Goal: Task Accomplishment & Management: Manage account settings

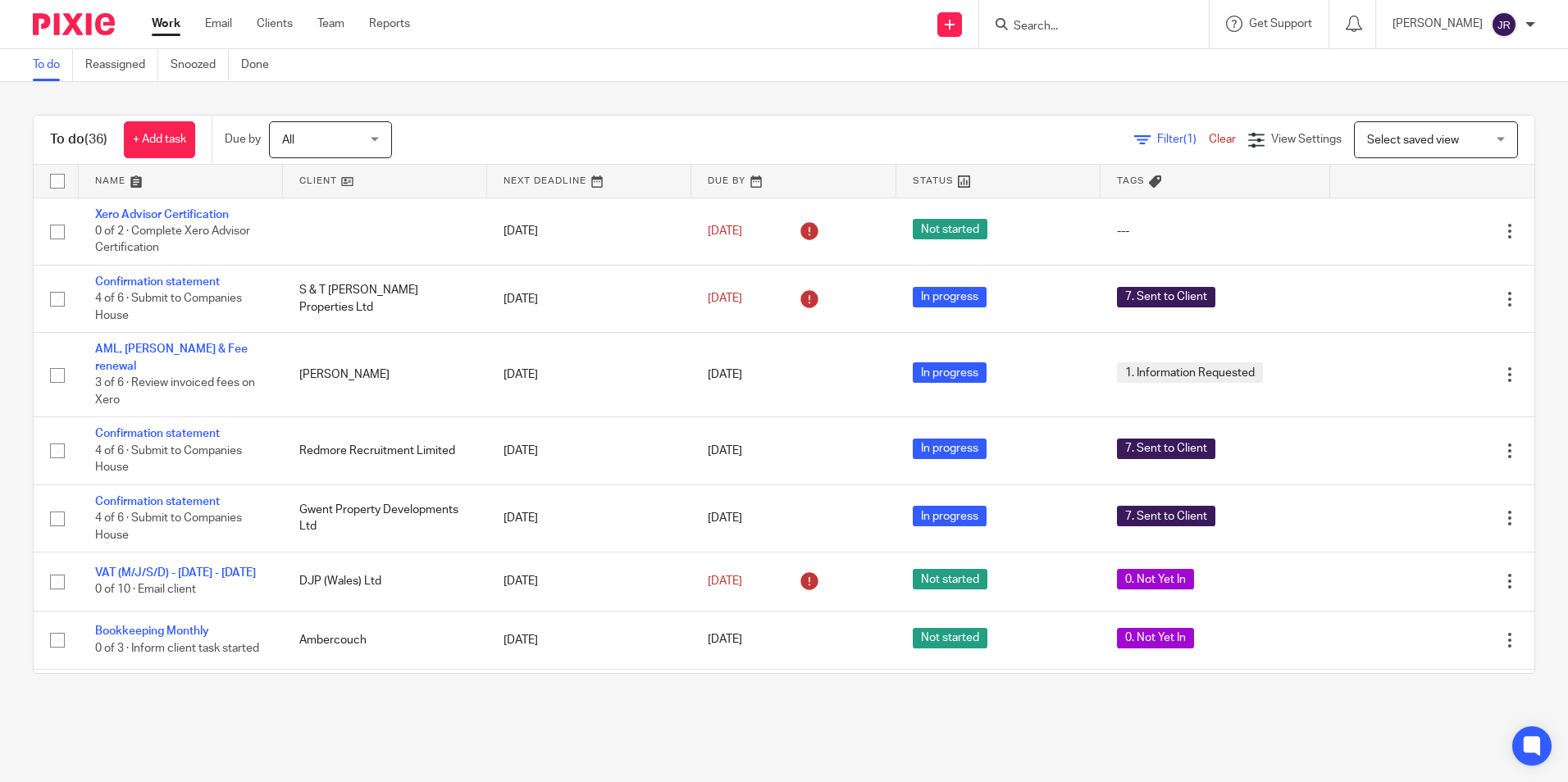
click at [915, 181] on link at bounding box center [998, 181] width 204 height 32
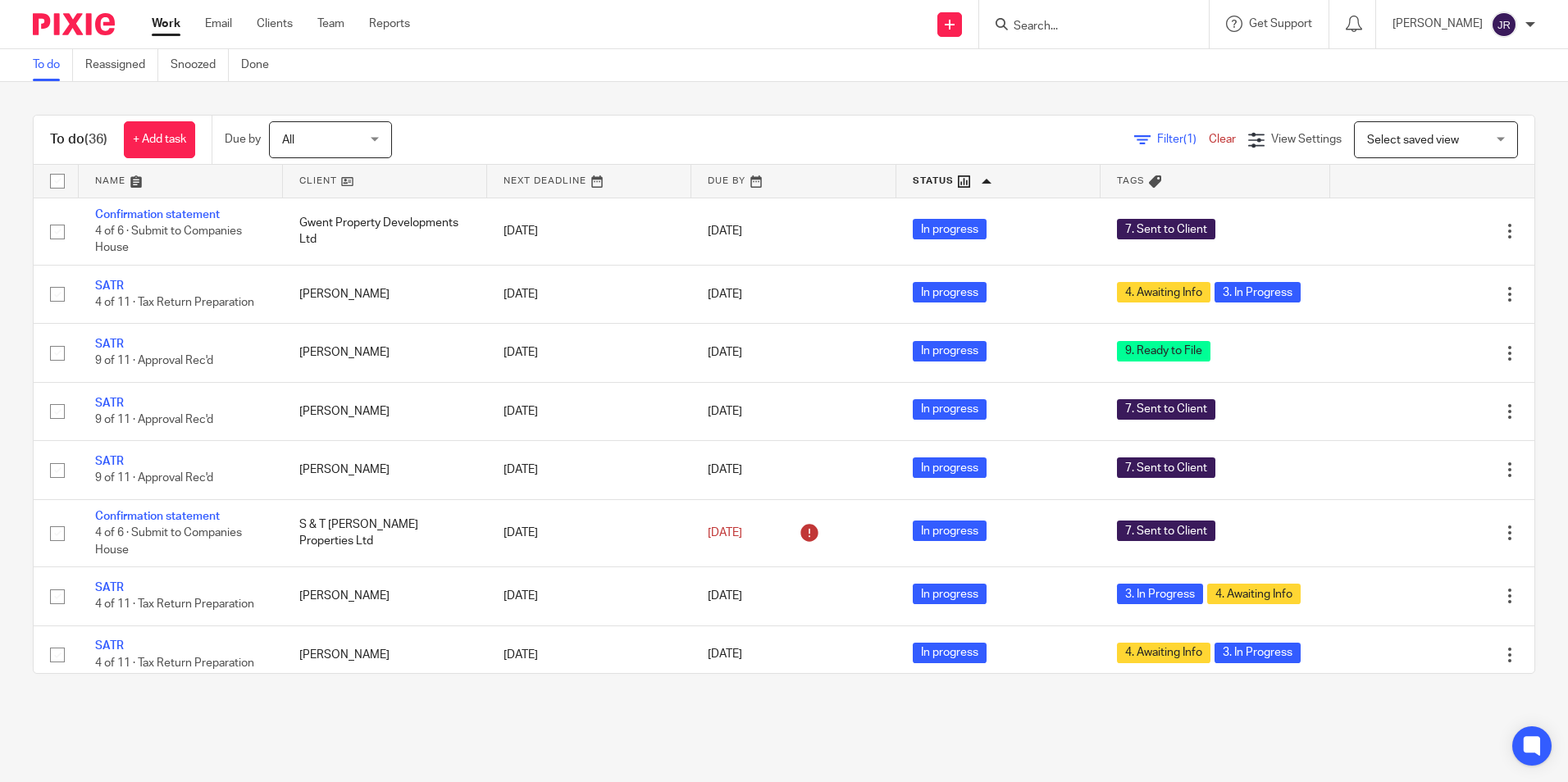
click at [104, 184] on link at bounding box center [181, 181] width 204 height 32
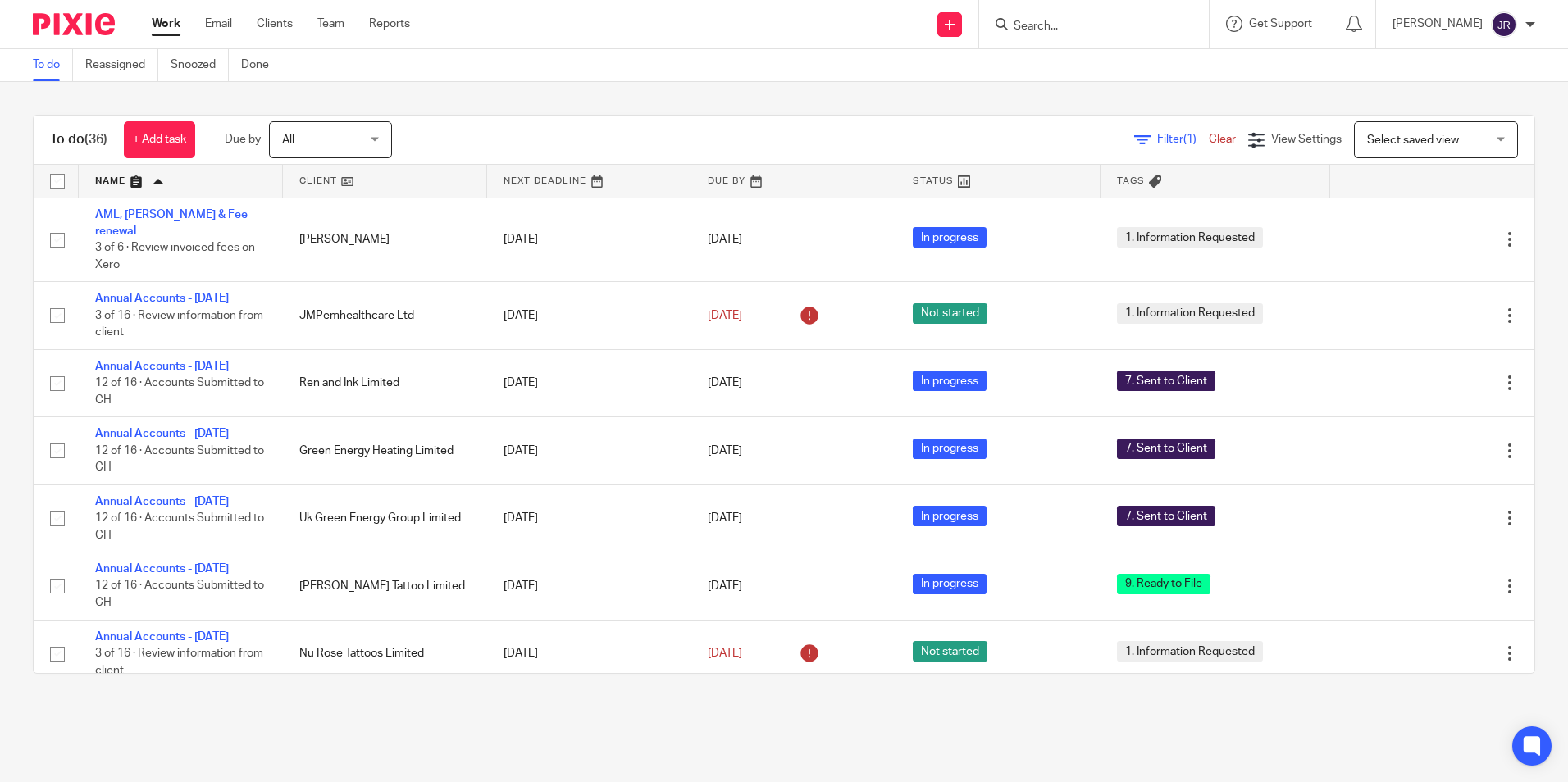
click at [1140, 25] on input "Search" at bounding box center [1085, 27] width 147 height 15
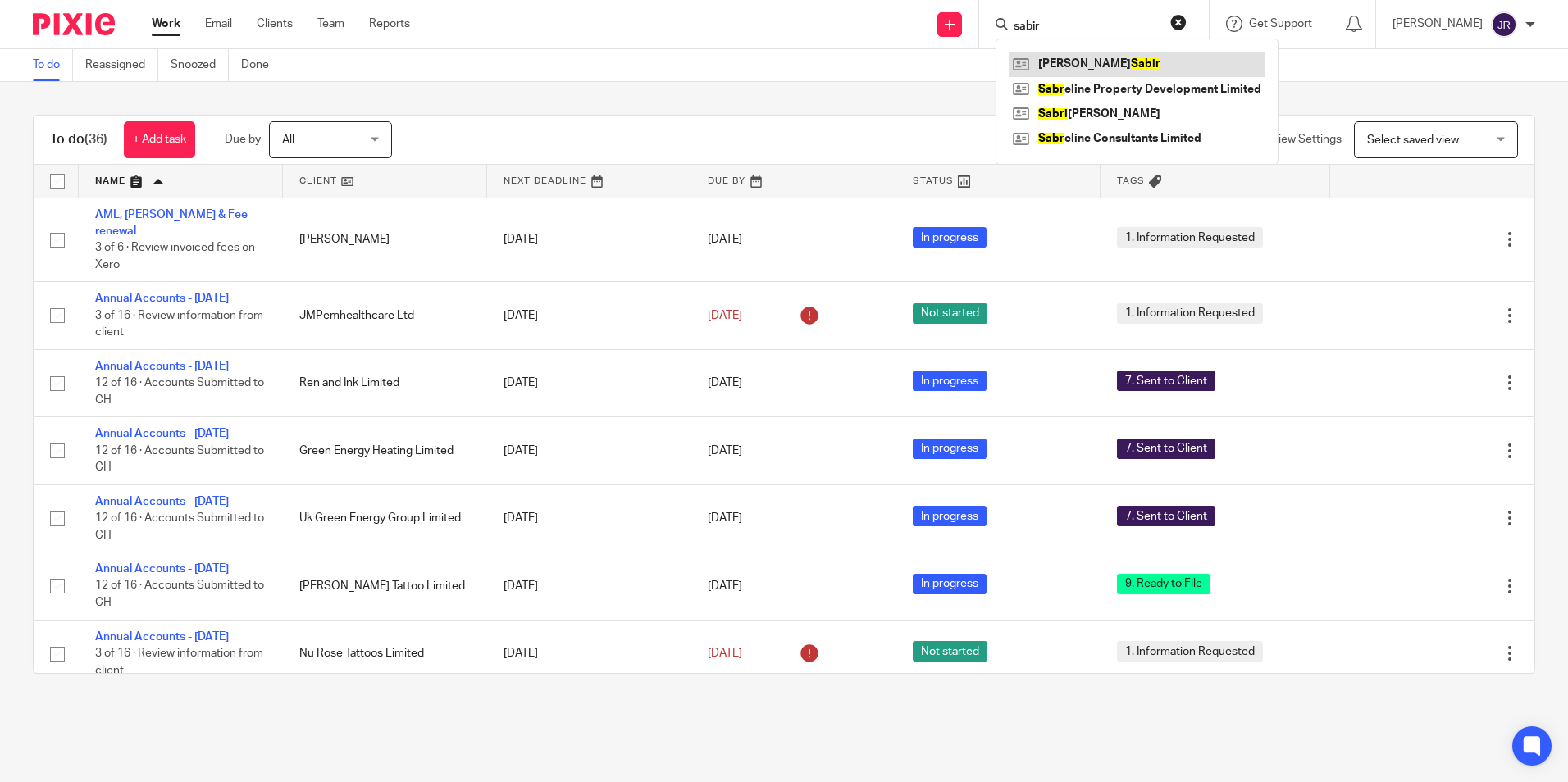
type input "sabir"
click at [1124, 62] on link at bounding box center [1137, 64] width 257 height 25
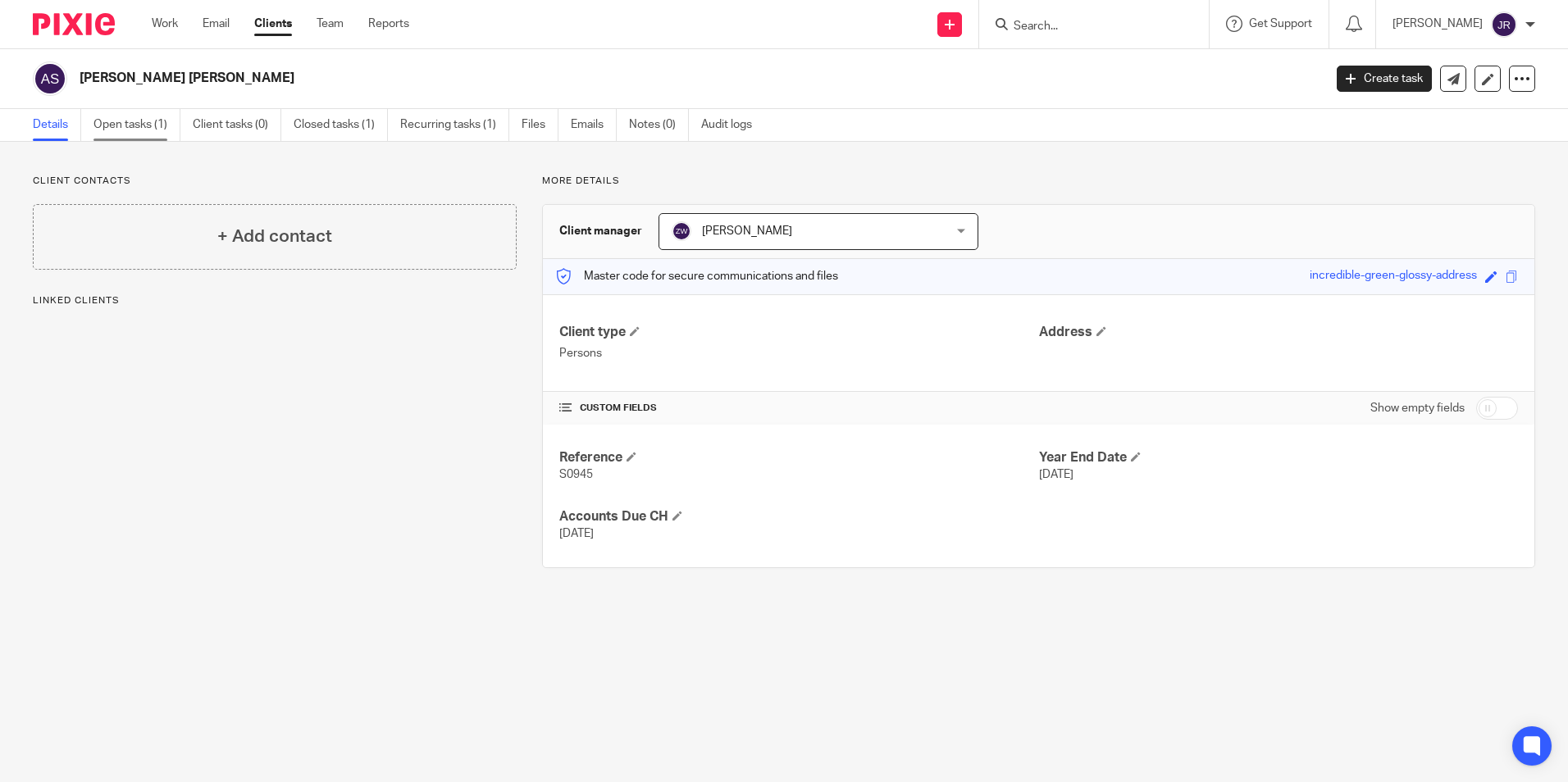
click at [109, 127] on link "Open tasks (1)" at bounding box center [137, 125] width 87 height 32
click at [101, 125] on link "Open tasks (1)" at bounding box center [137, 125] width 87 height 32
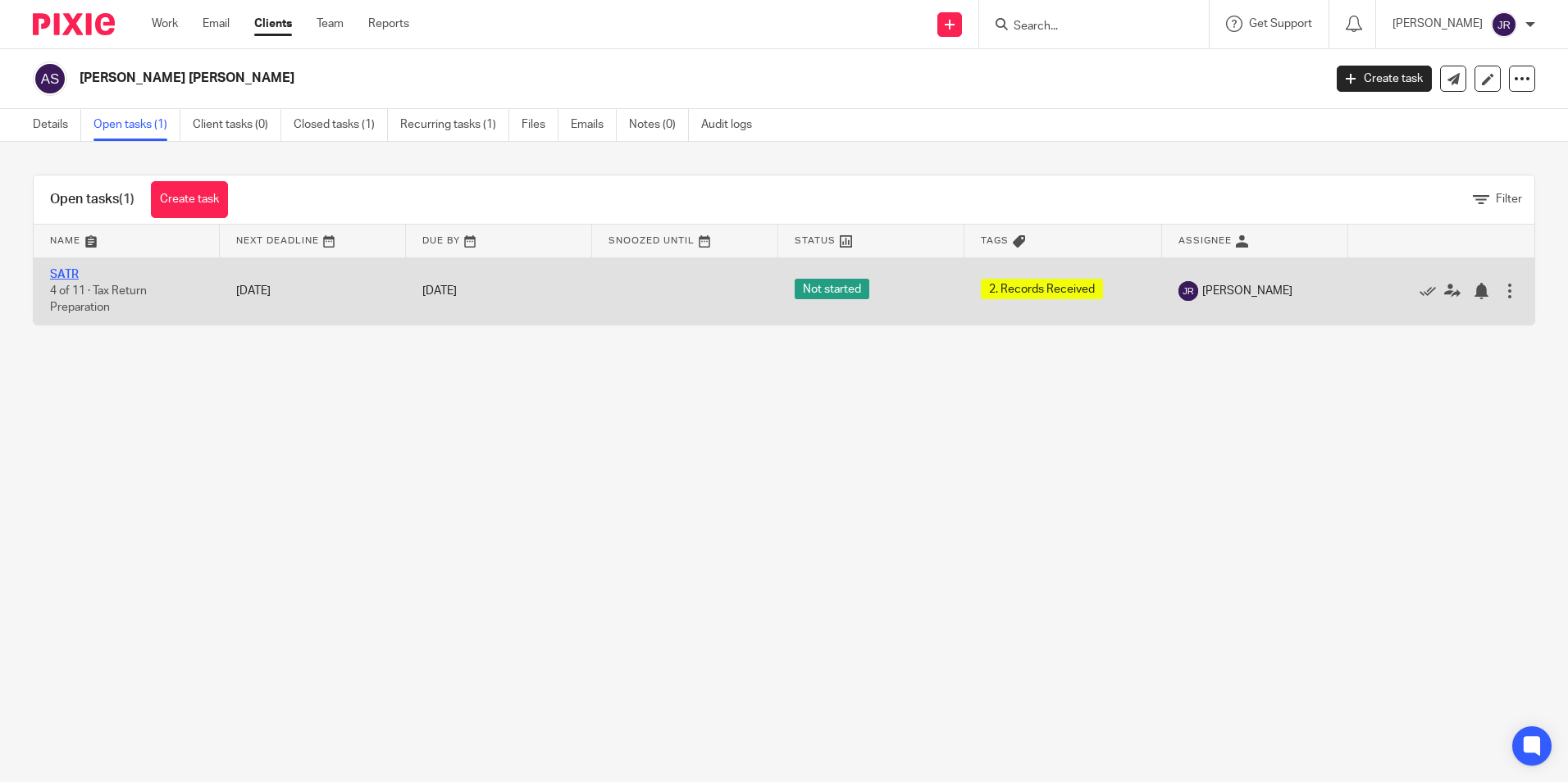
click at [69, 276] on link "SATR" at bounding box center [64, 274] width 29 height 11
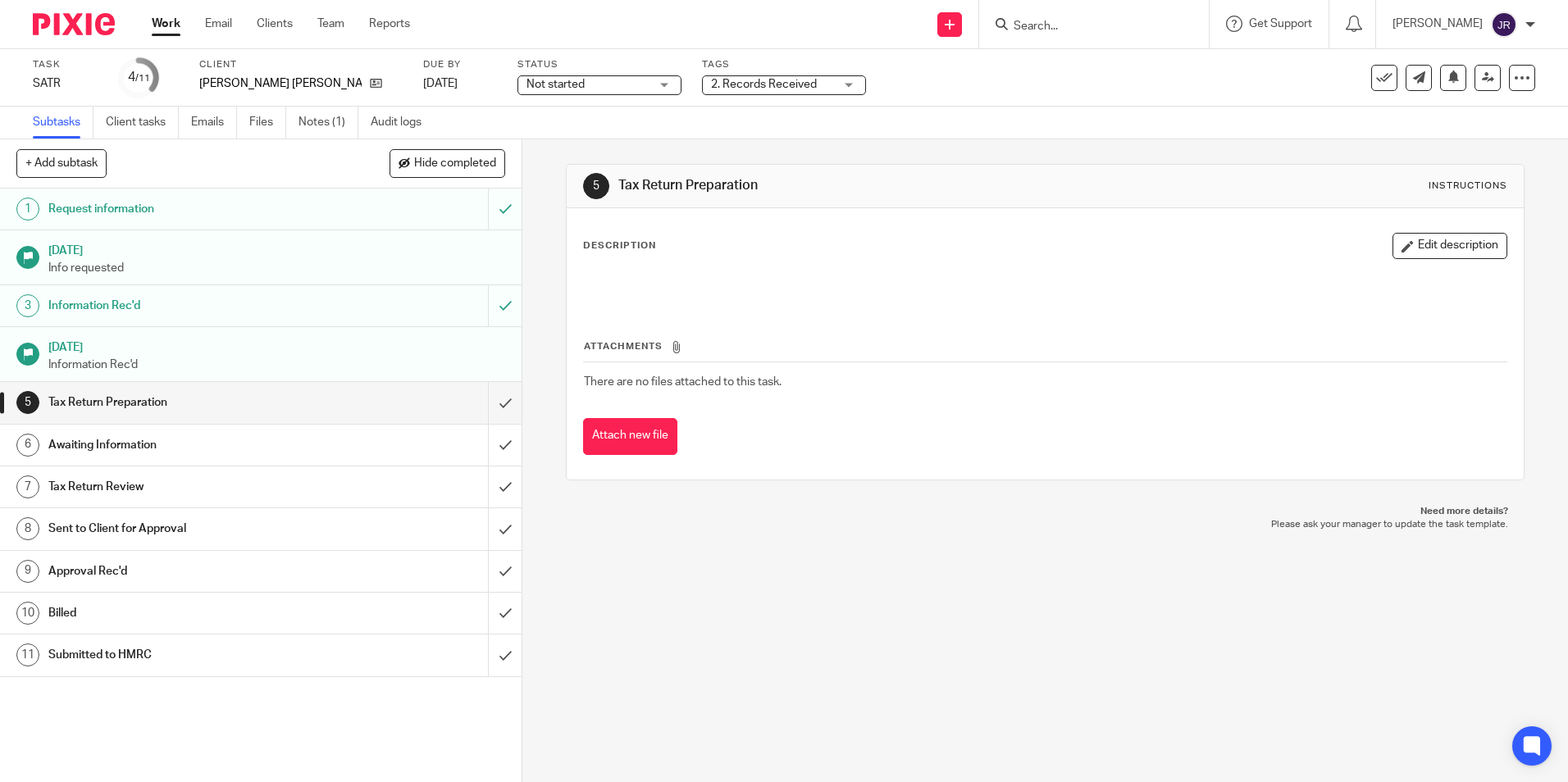
click at [811, 88] on div "2. Records Received" at bounding box center [784, 84] width 164 height 19
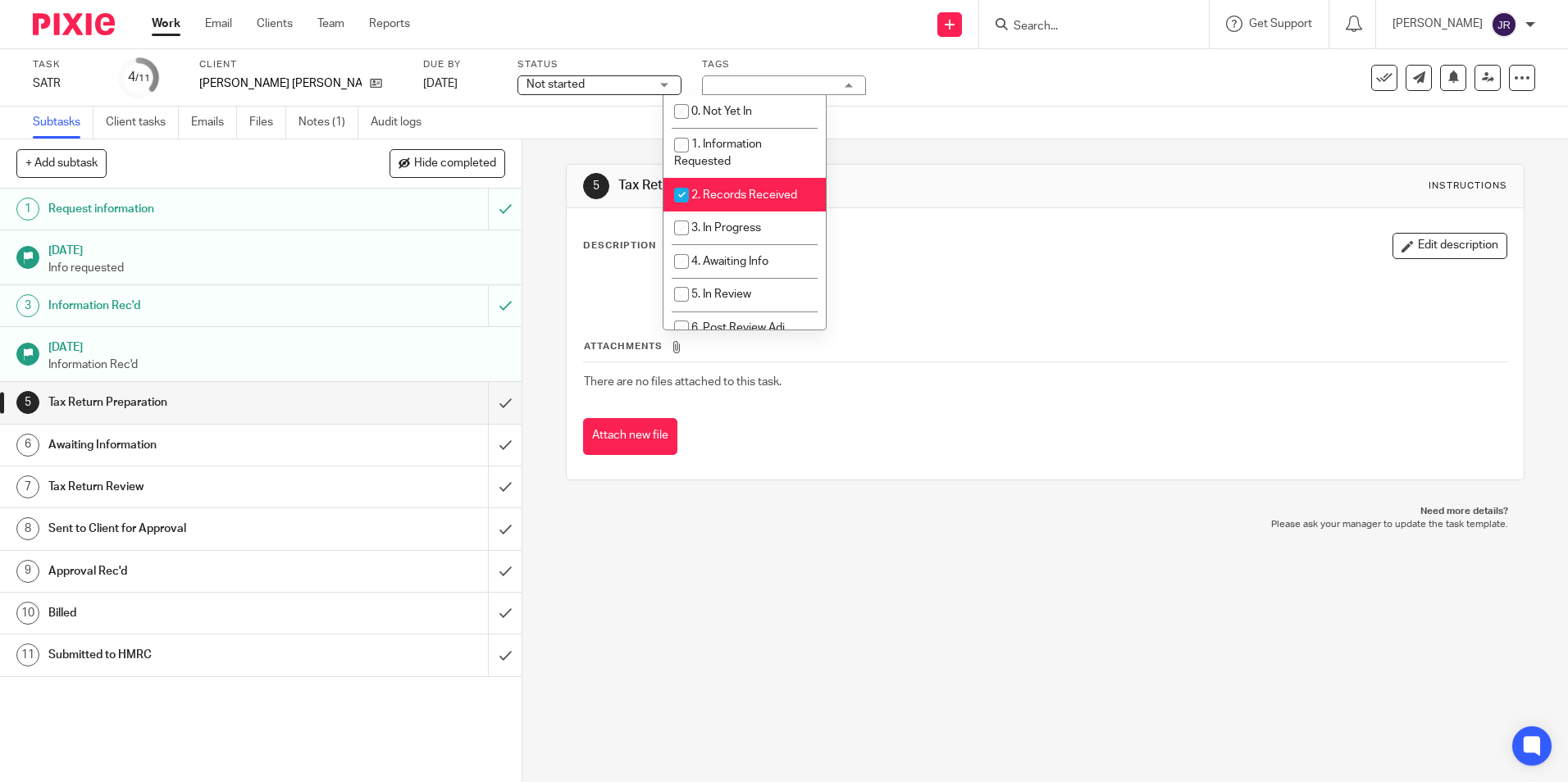
click at [786, 187] on li "2. Records Received" at bounding box center [744, 195] width 162 height 33
checkbox input "false"
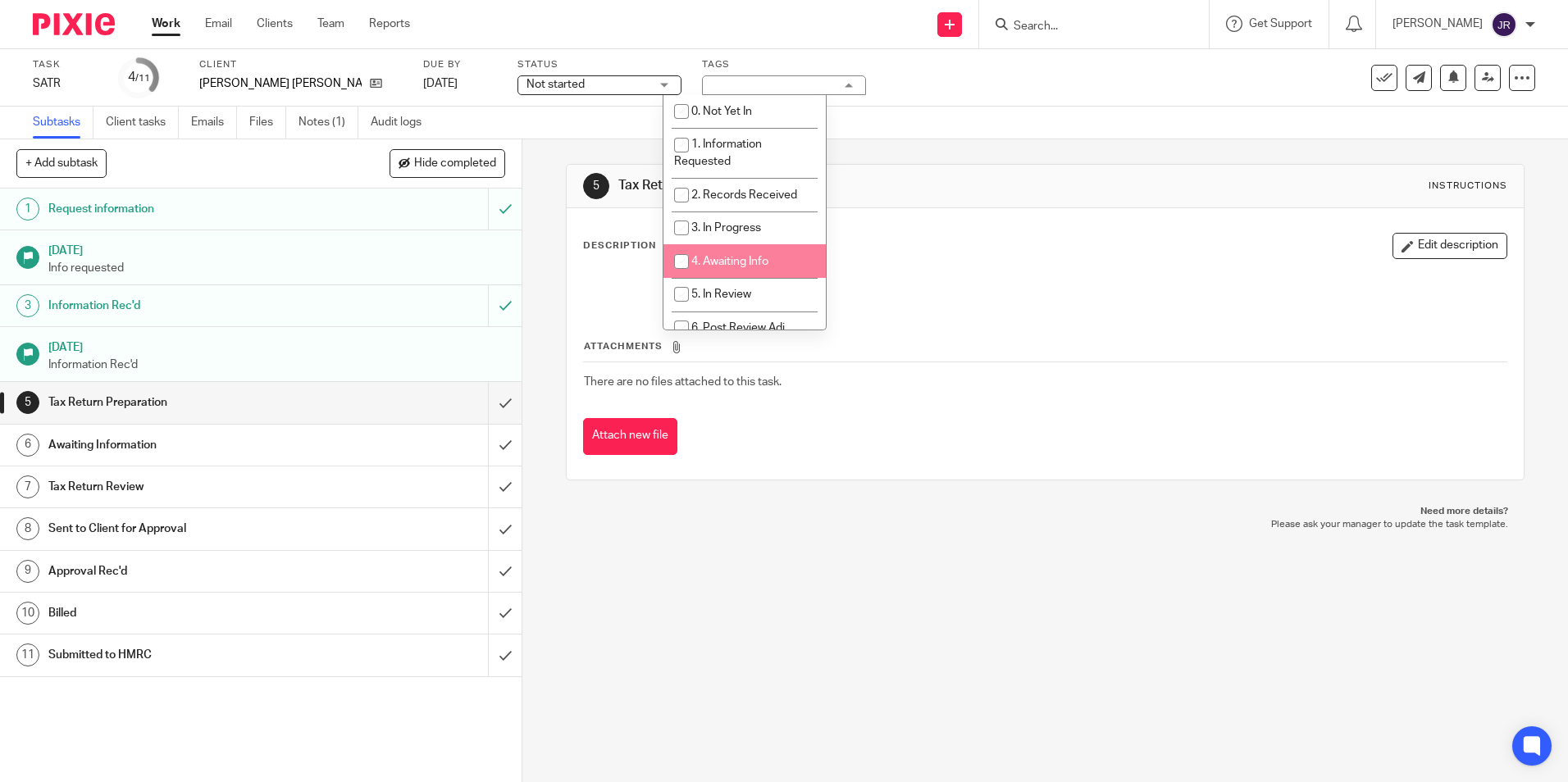
scroll to position [82, 0]
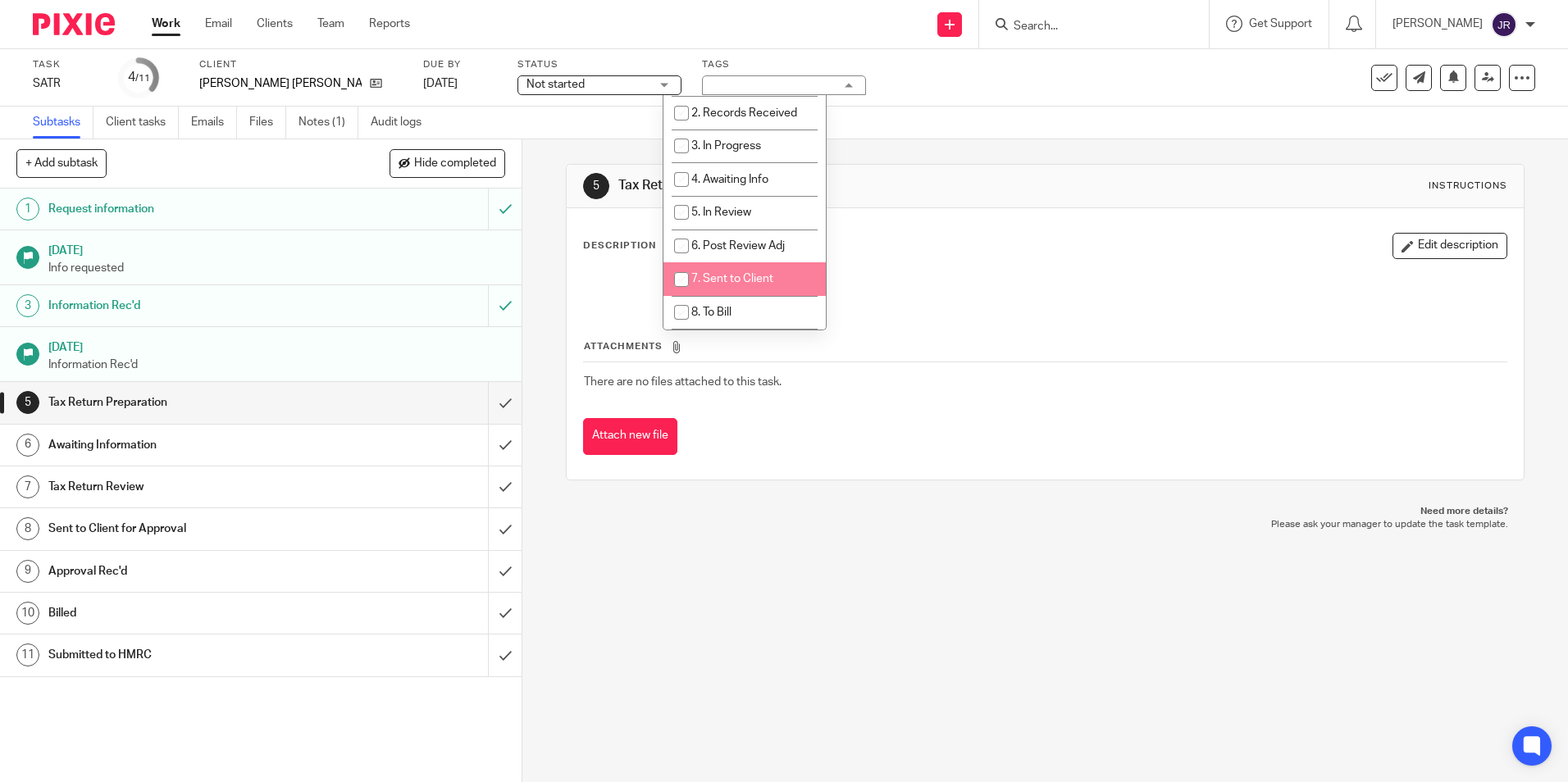
click at [776, 280] on li "7. Sent to Client" at bounding box center [744, 279] width 162 height 33
click at [764, 268] on li "7. Sent to Client" at bounding box center [744, 279] width 162 height 33
checkbox input "false"
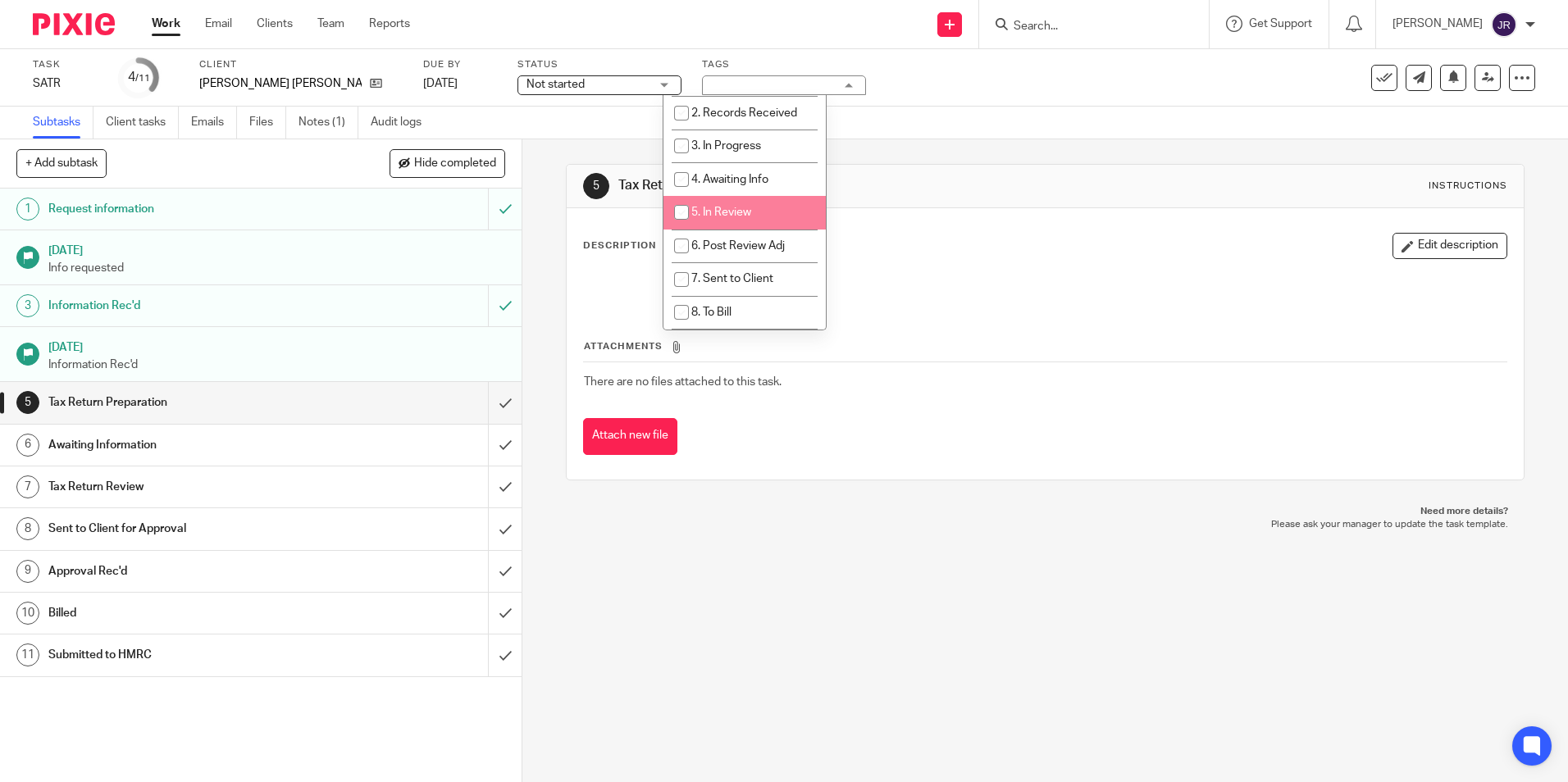
click at [755, 217] on li "5. In Review" at bounding box center [744, 213] width 162 height 33
checkbox input "true"
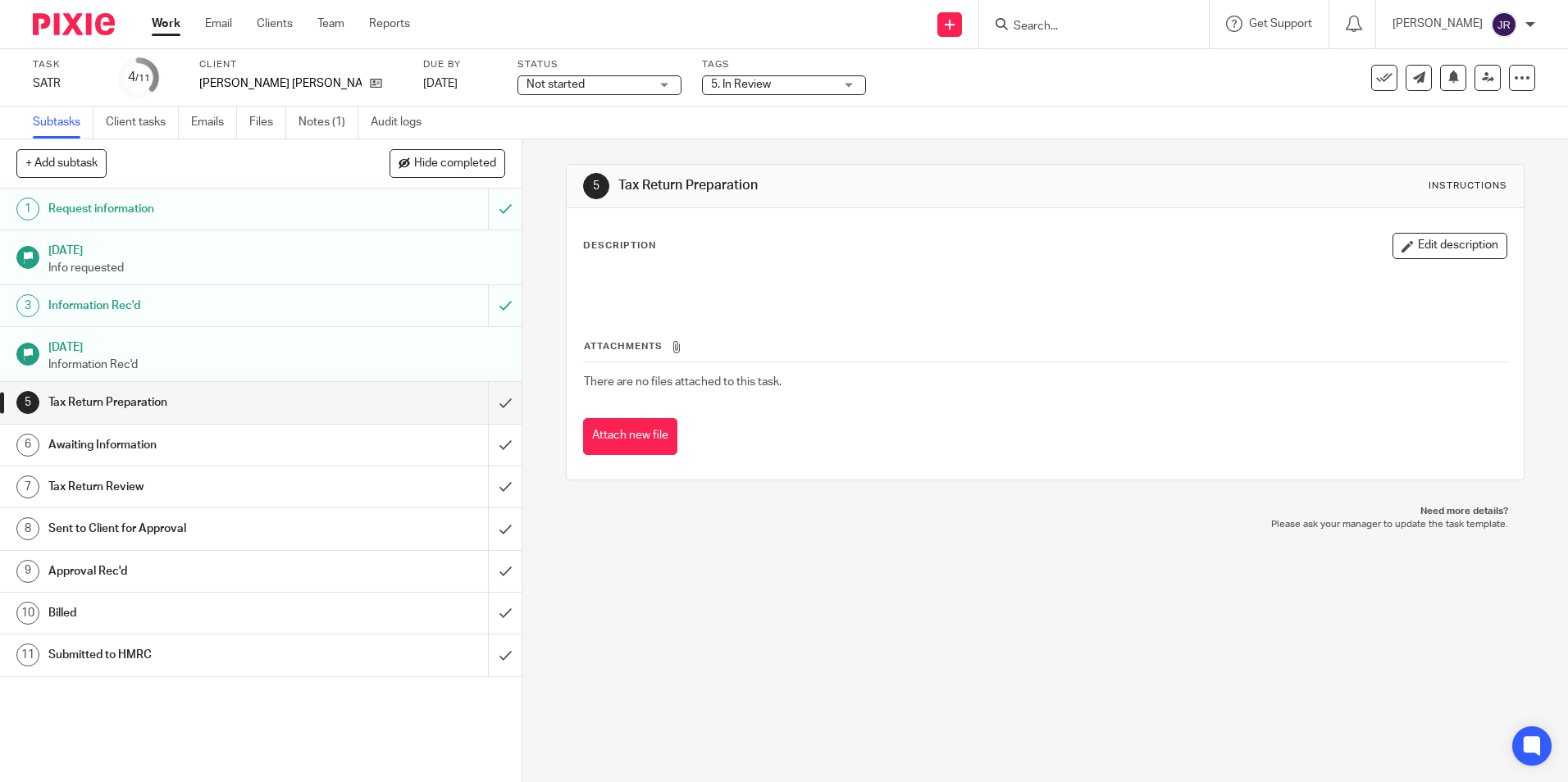
click at [782, 491] on div "5 Tax Return Preparation Instructions Description Edit description Attachments …" at bounding box center [1045, 322] width 958 height 366
click at [495, 397] on input "submit" at bounding box center [260, 402] width 522 height 41
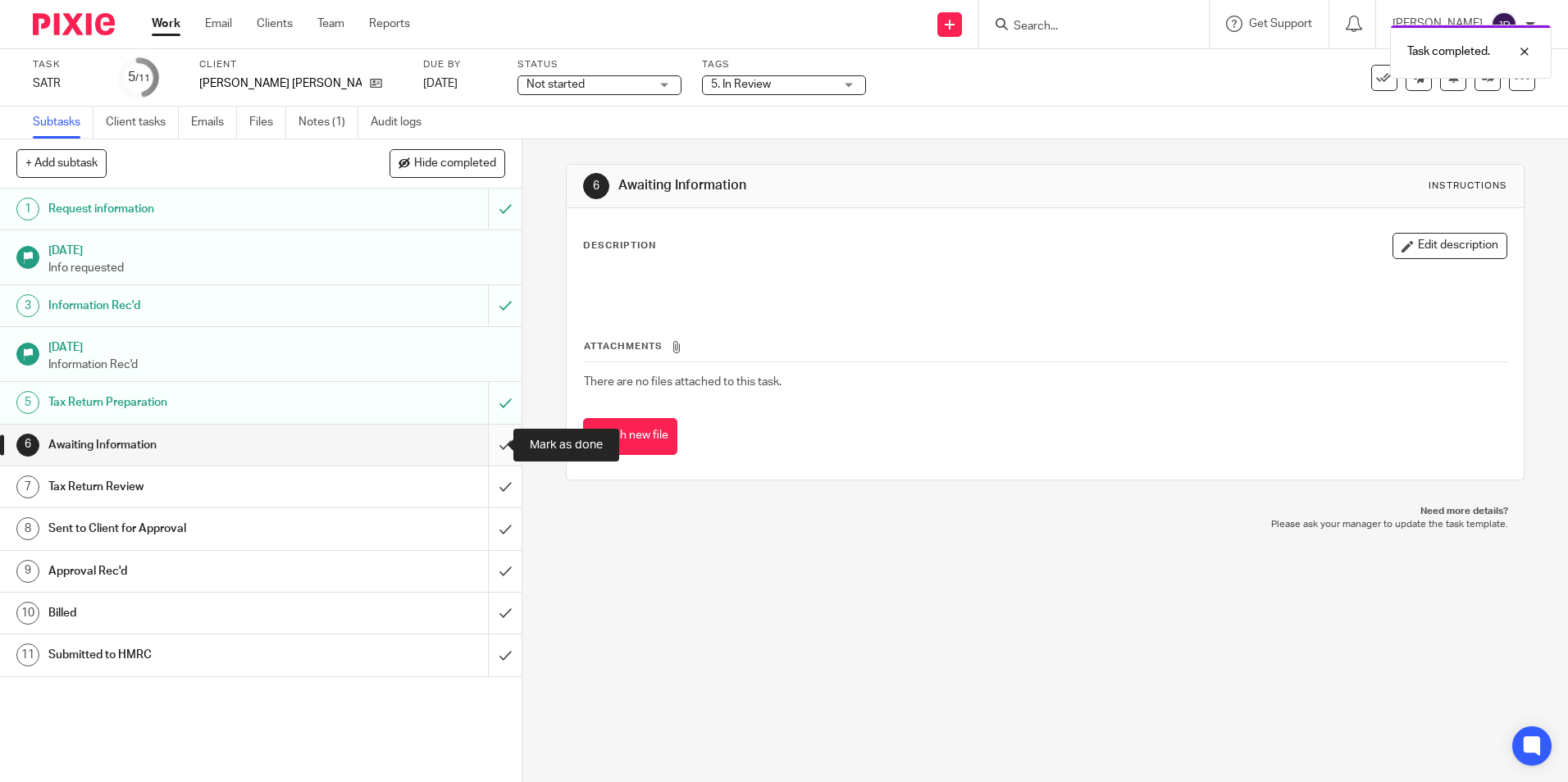
click at [488, 442] on input "submit" at bounding box center [260, 445] width 522 height 41
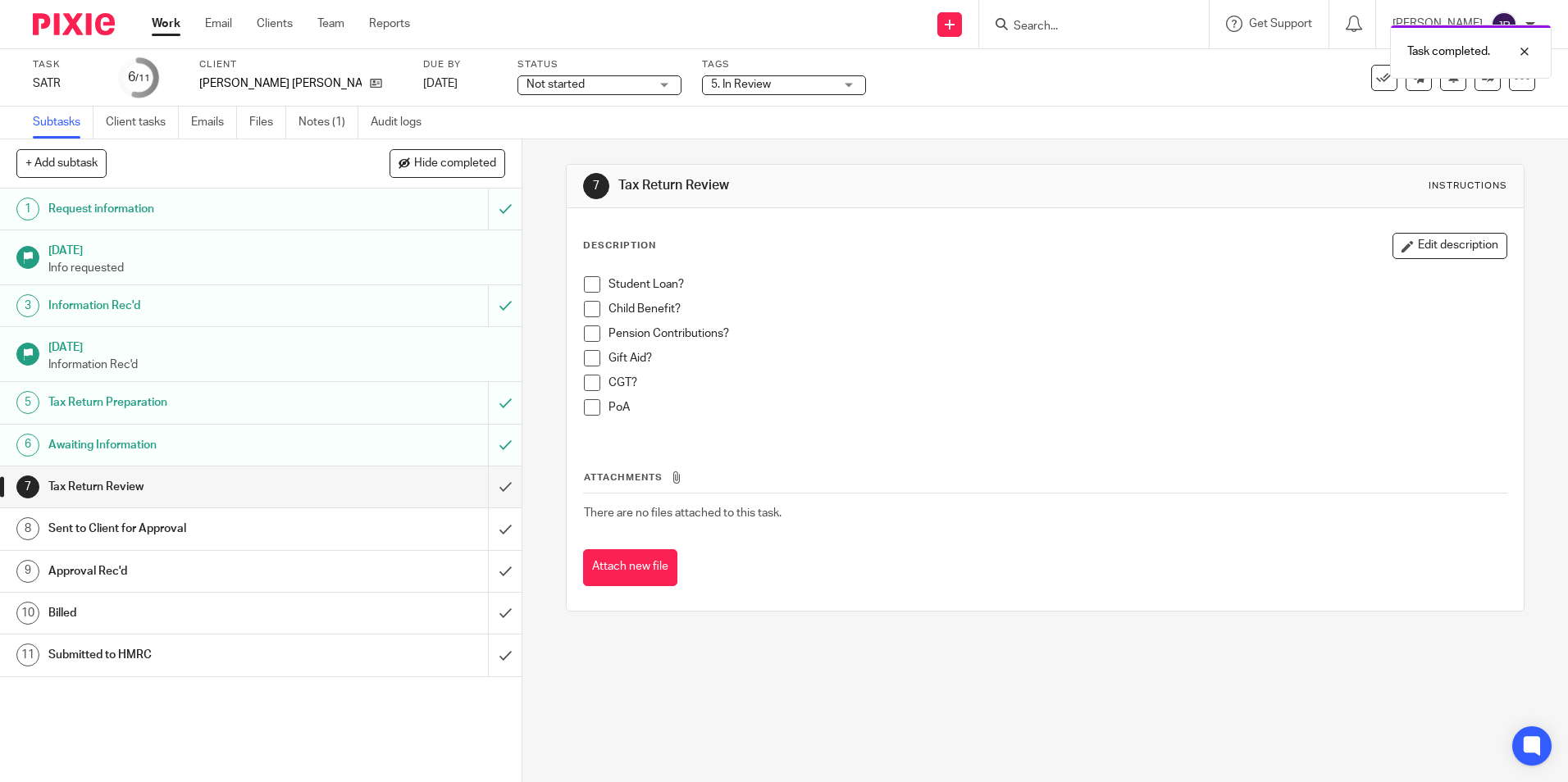
click at [620, 87] on div "Not started Not started" at bounding box center [599, 84] width 164 height 19
click at [572, 145] on li "In progress" at bounding box center [560, 145] width 162 height 33
click at [900, 388] on p "CGT?" at bounding box center [1057, 383] width 897 height 17
click at [1474, 85] on link at bounding box center [1487, 78] width 26 height 26
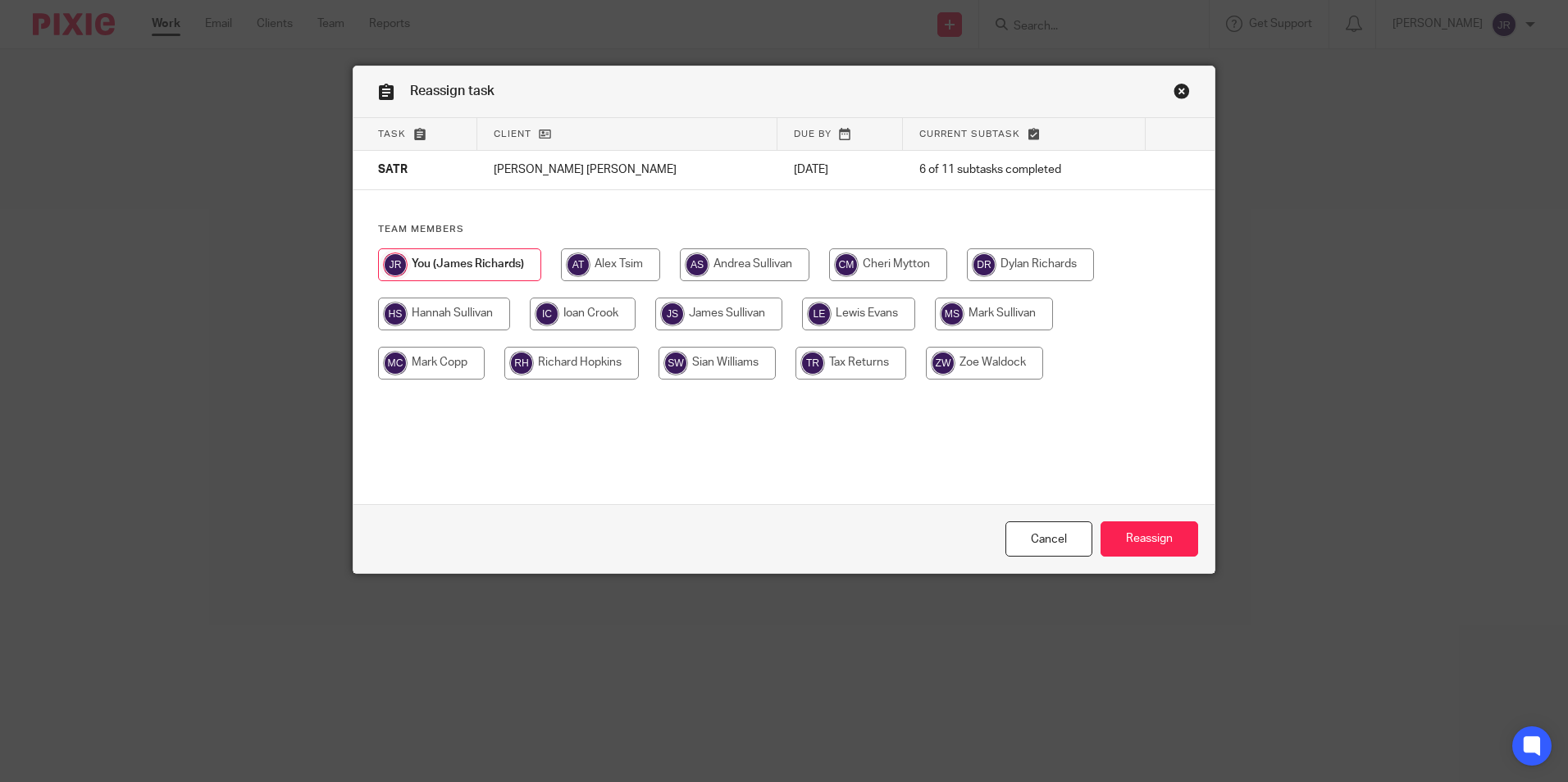
click at [1006, 368] on input "radio" at bounding box center [984, 362] width 118 height 32
radio input "true"
click at [1138, 534] on input "Reassign" at bounding box center [1149, 539] width 97 height 35
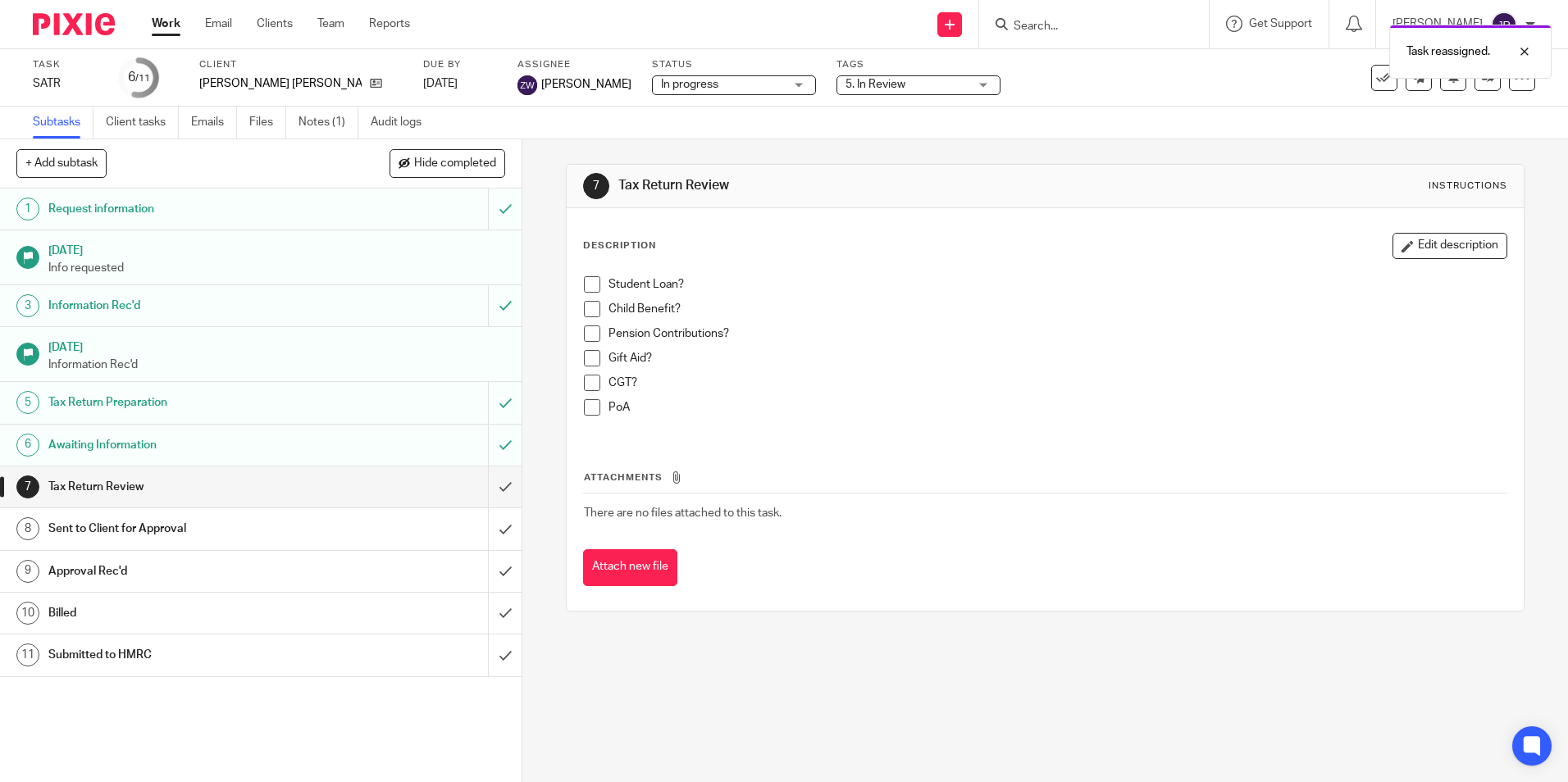
click at [163, 23] on link "Work" at bounding box center [166, 24] width 29 height 17
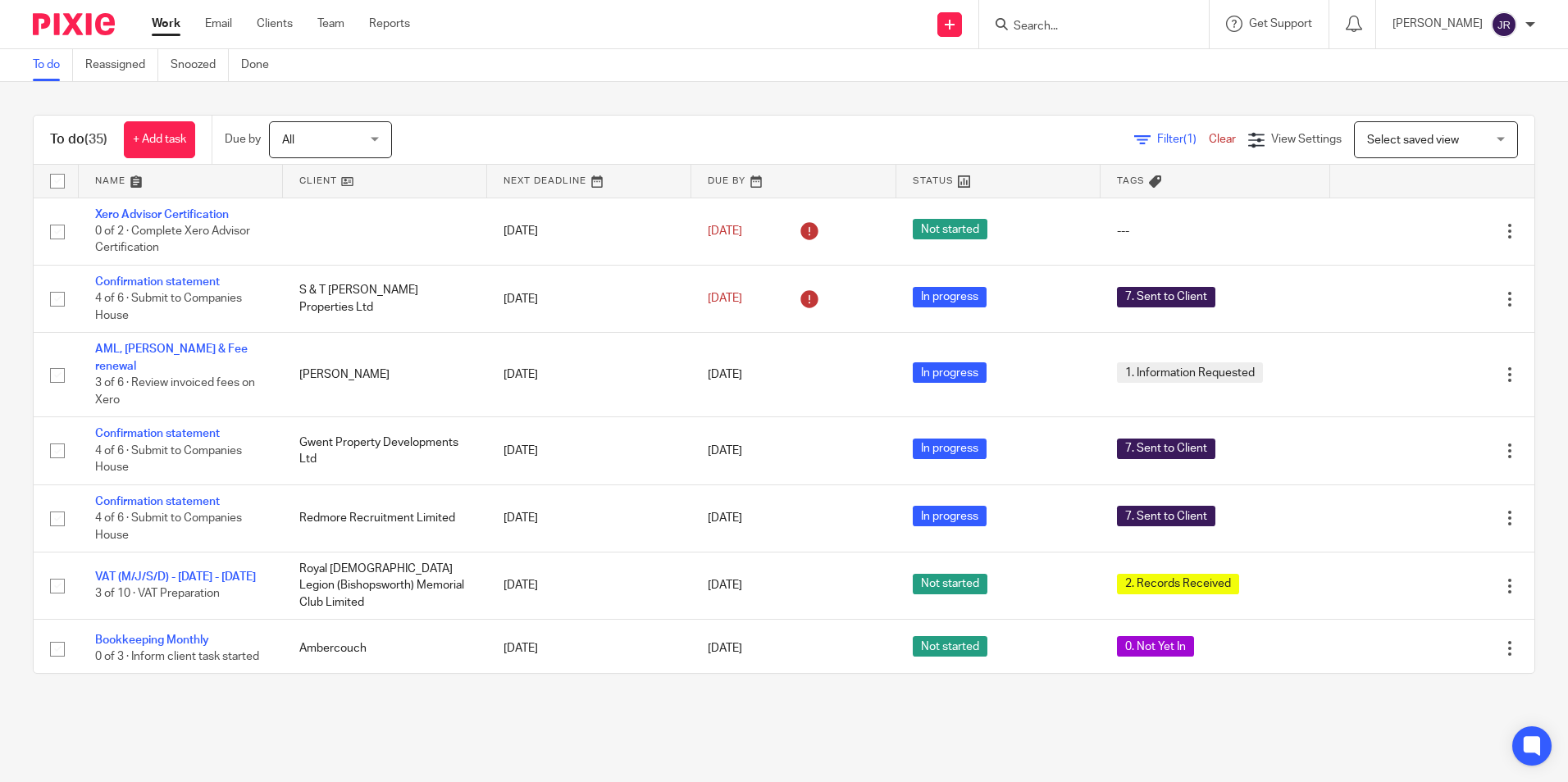
click at [117, 183] on link at bounding box center [181, 181] width 204 height 32
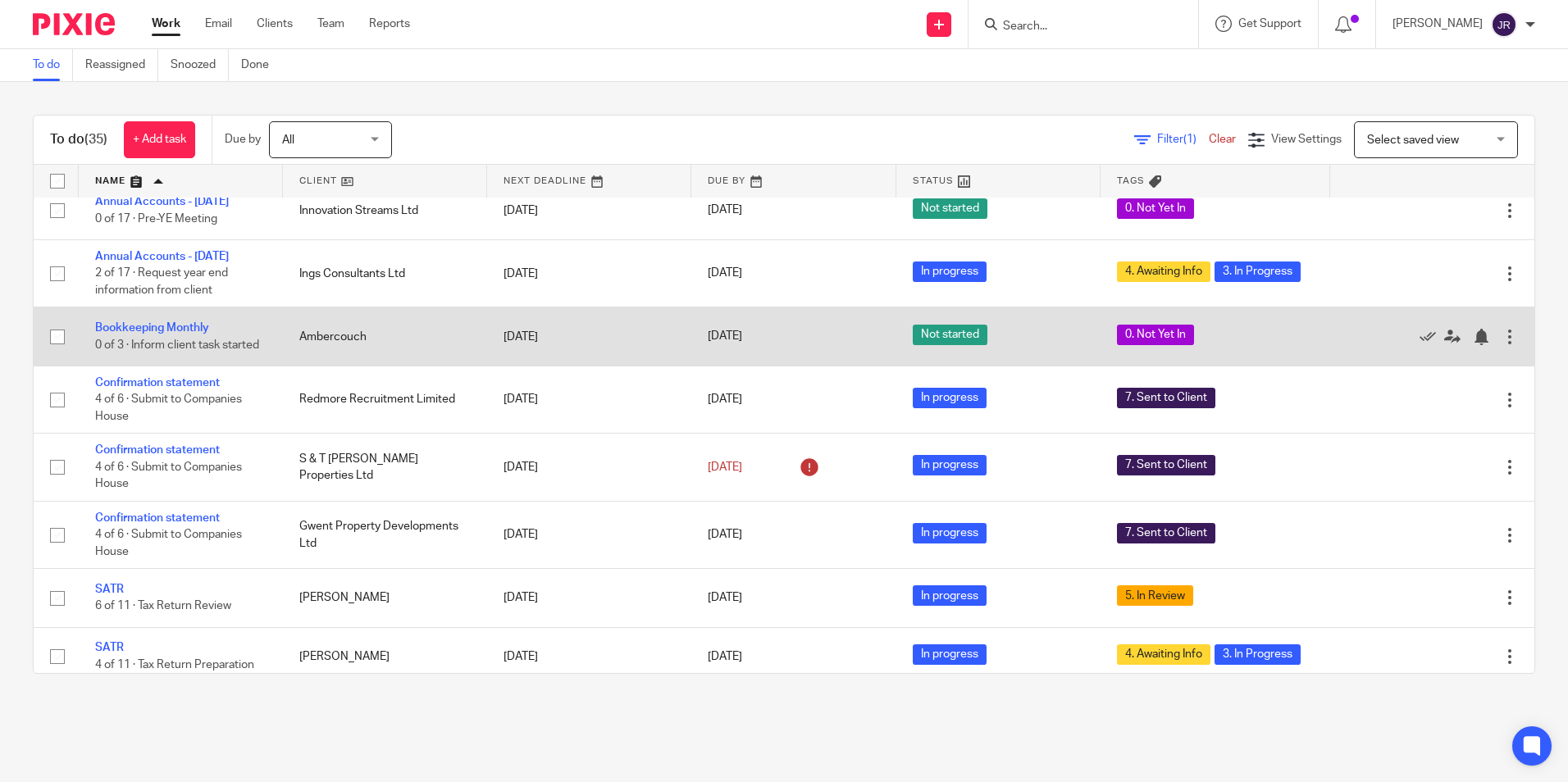
scroll to position [656, 0]
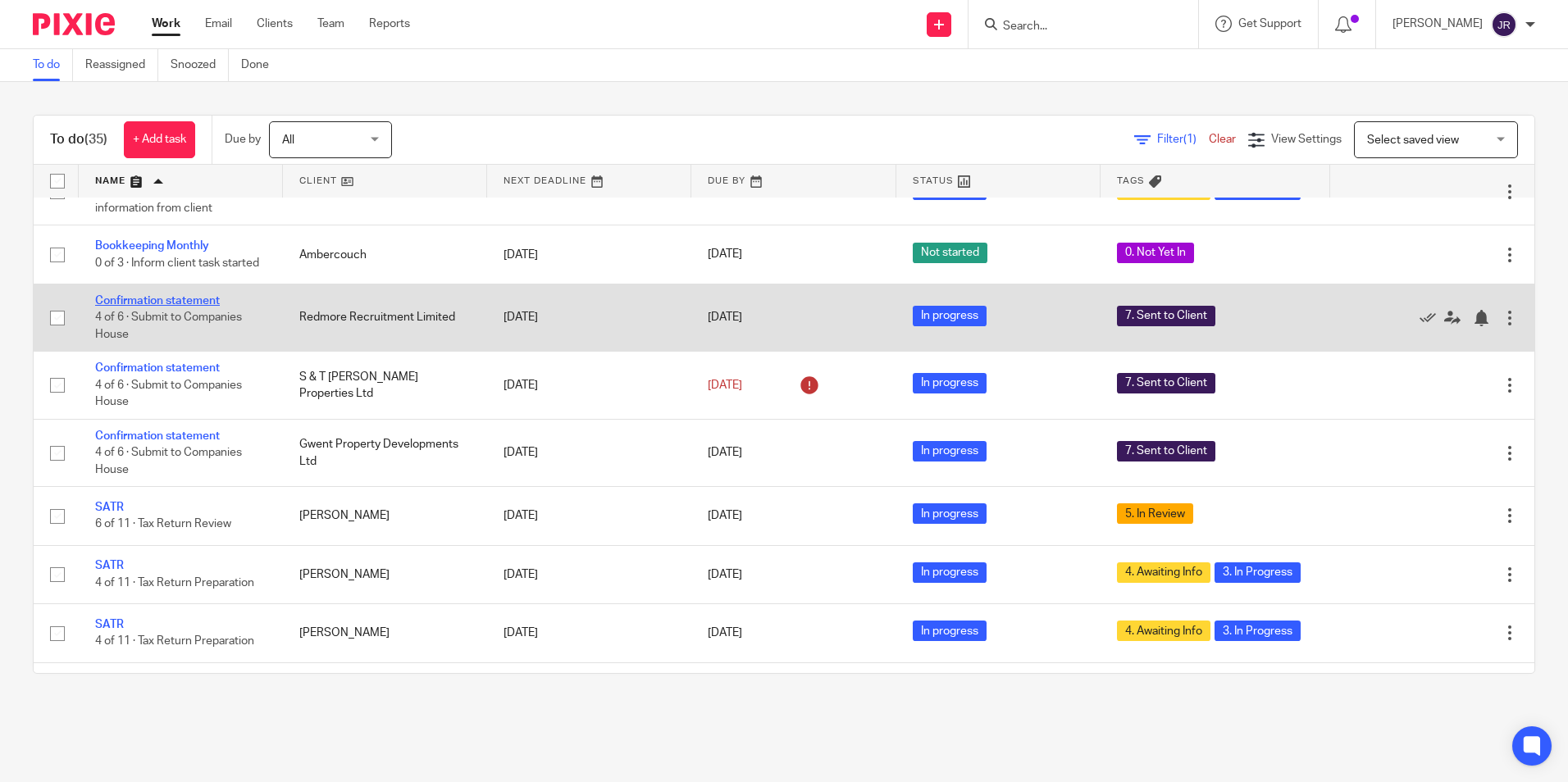
click at [142, 304] on link "Confirmation statement" at bounding box center [158, 301] width 125 height 11
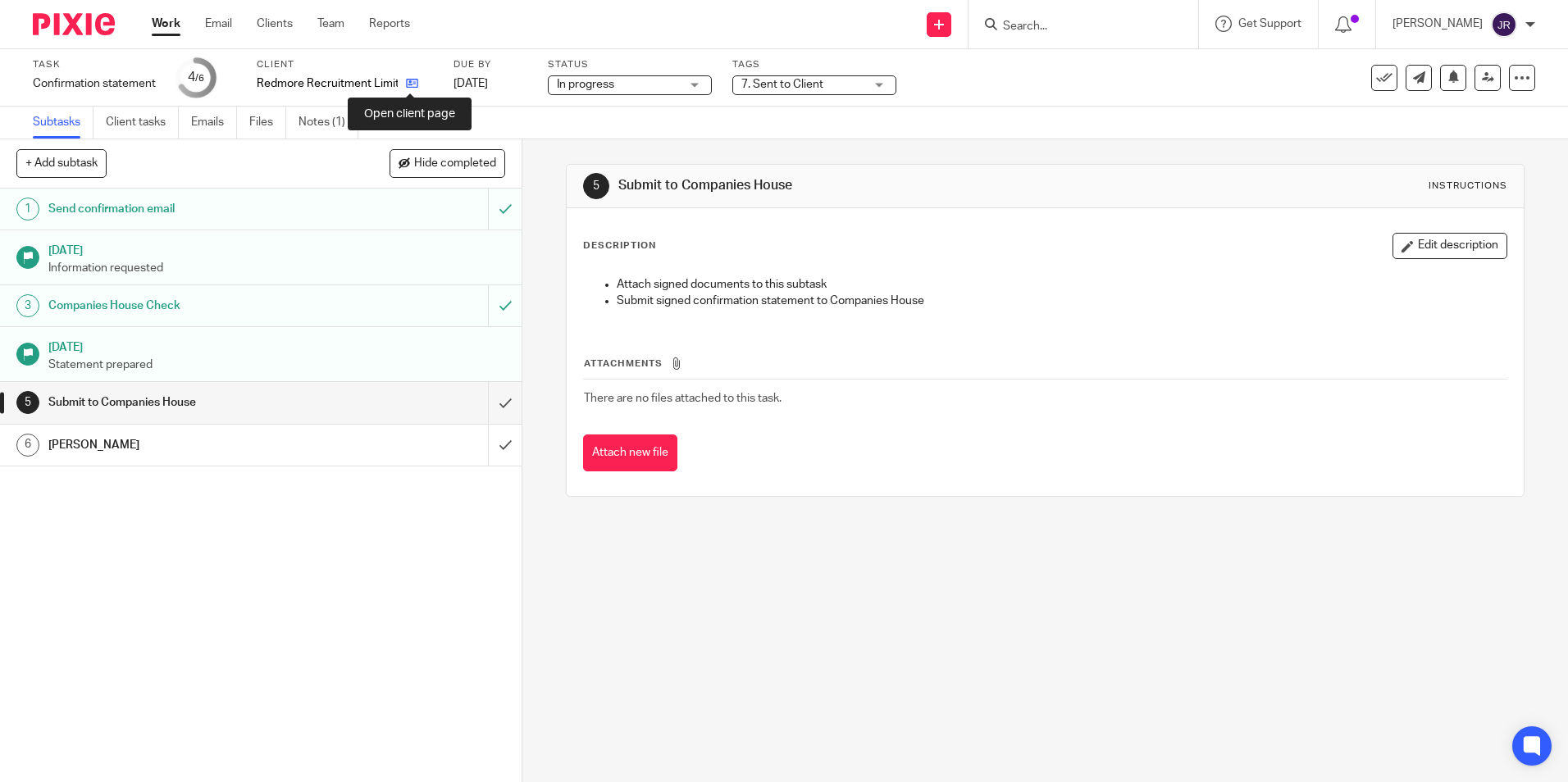
click at [410, 87] on icon at bounding box center [411, 82] width 12 height 12
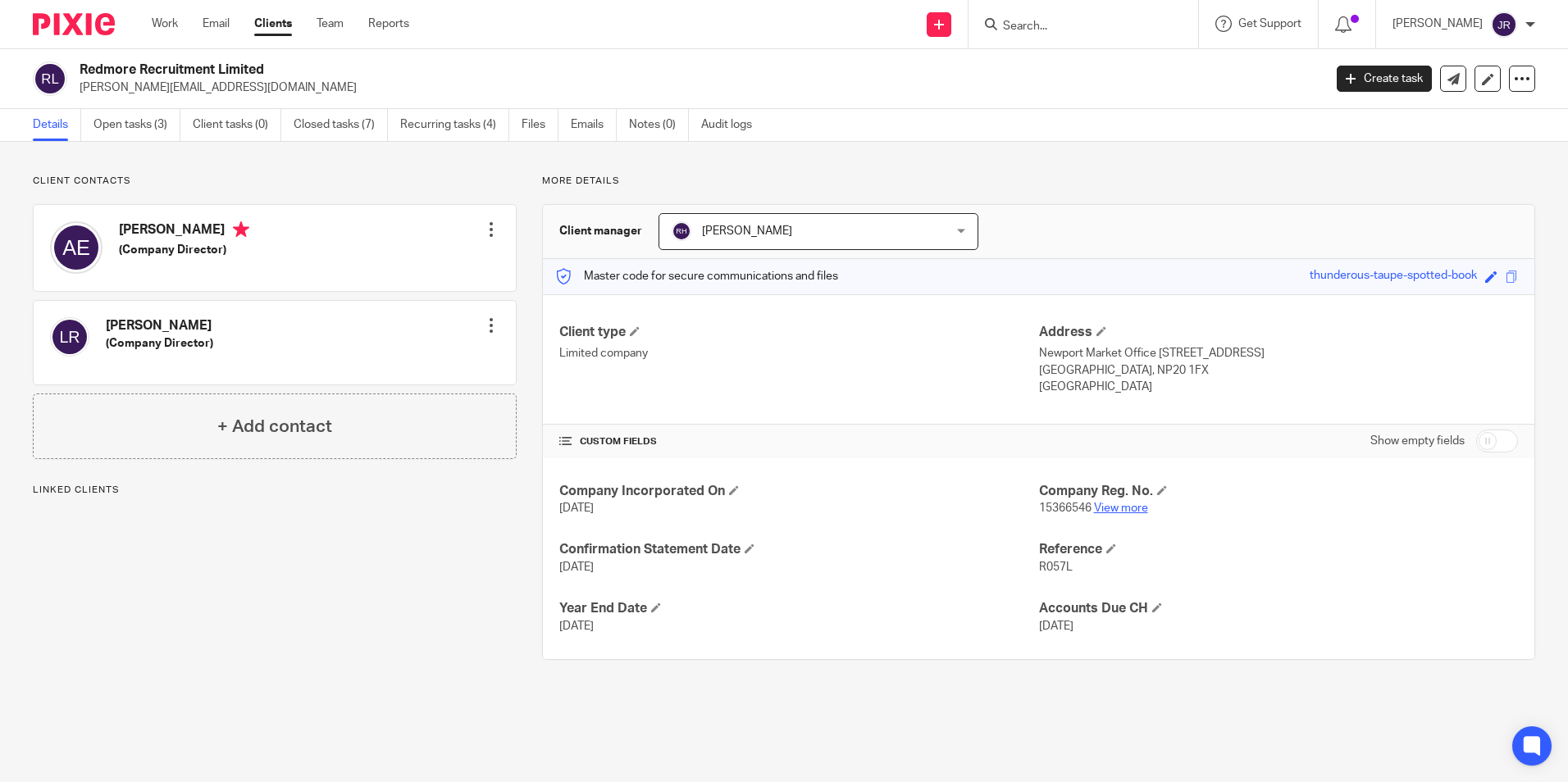
click at [1108, 507] on link "View more" at bounding box center [1121, 509] width 54 height 11
click at [168, 17] on link "Work" at bounding box center [165, 24] width 26 height 17
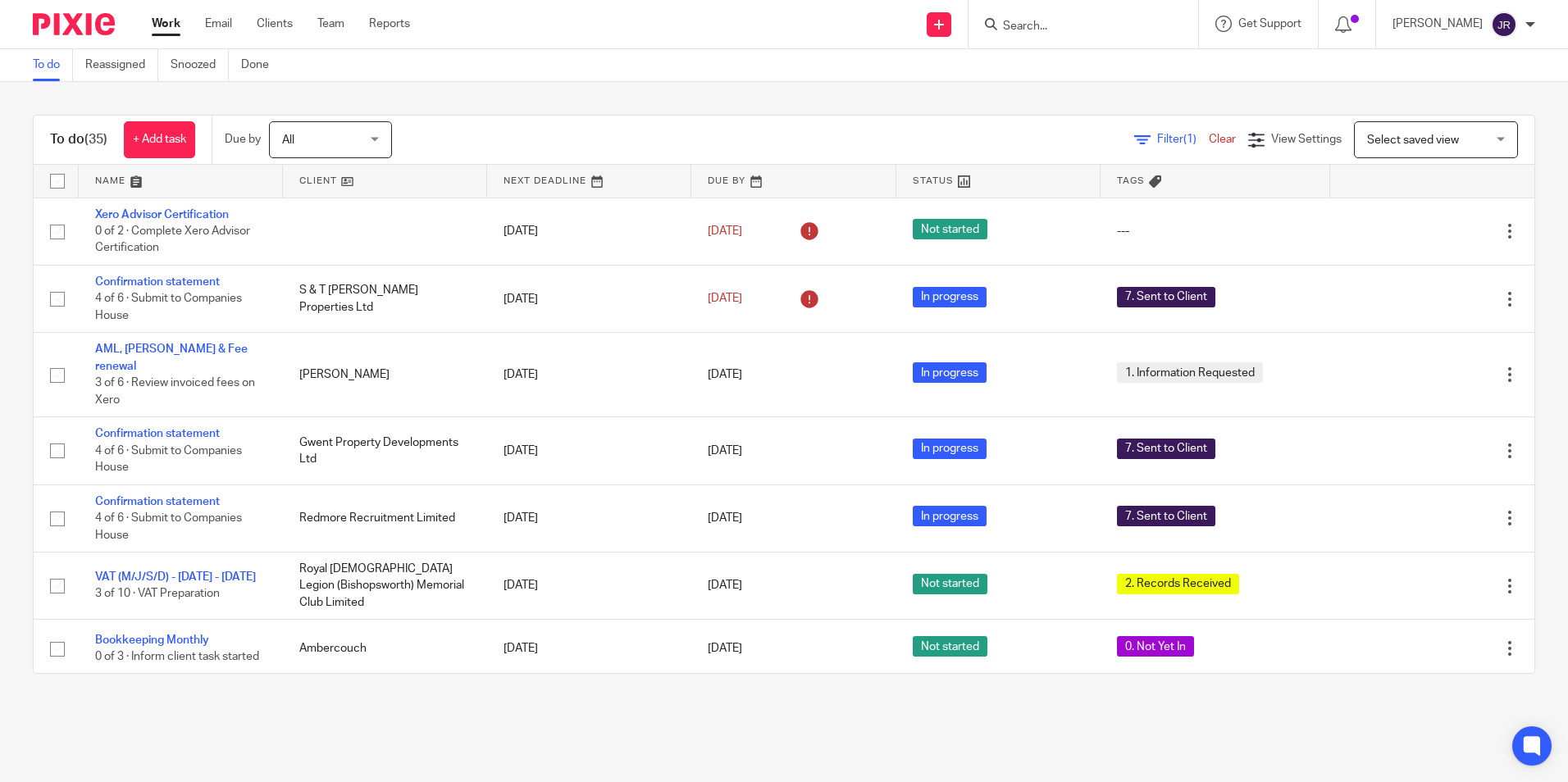
click at [107, 187] on link at bounding box center [181, 181] width 204 height 32
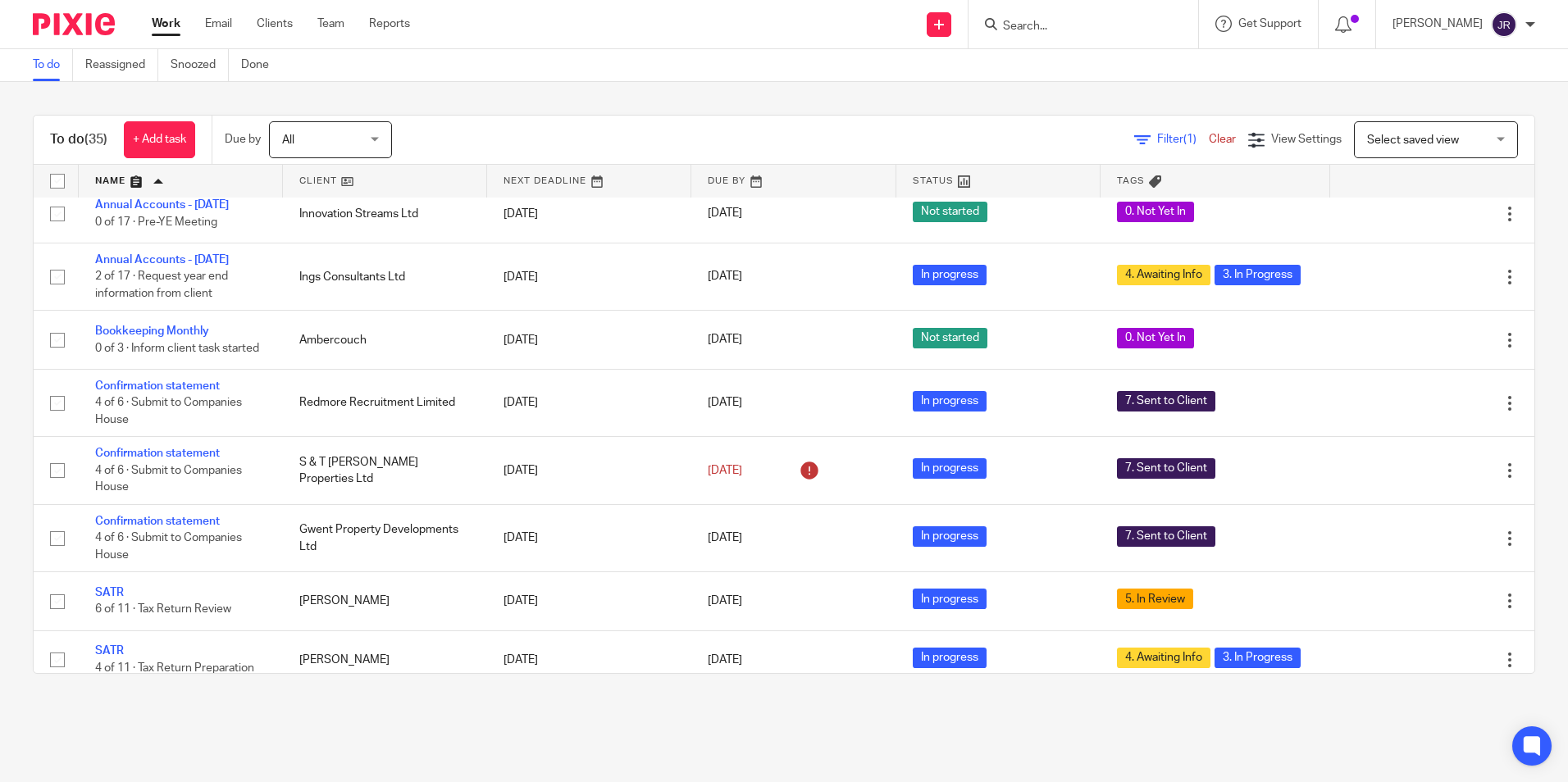
scroll to position [574, 0]
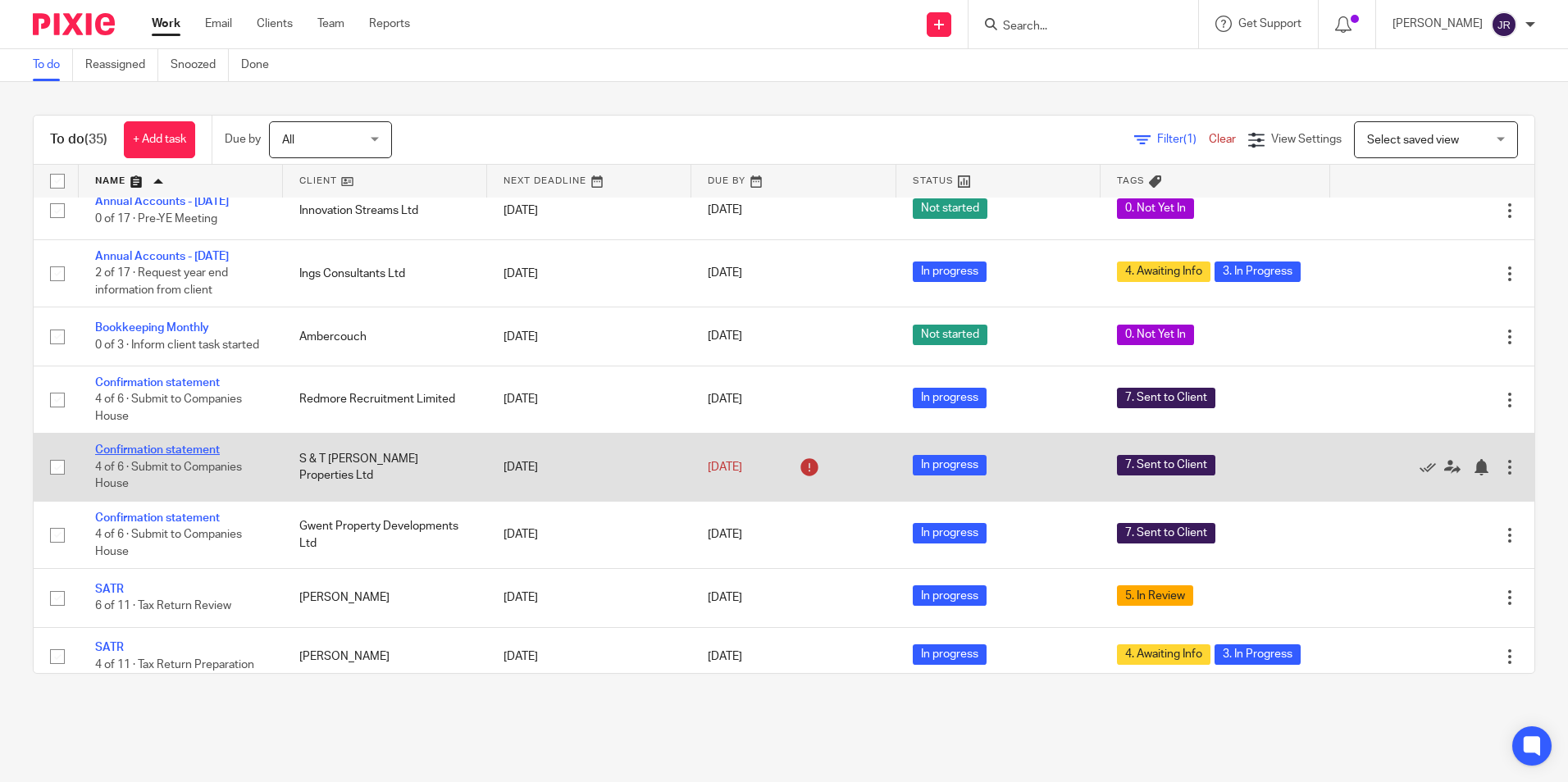
click at [168, 456] on link "Confirmation statement" at bounding box center [158, 450] width 125 height 11
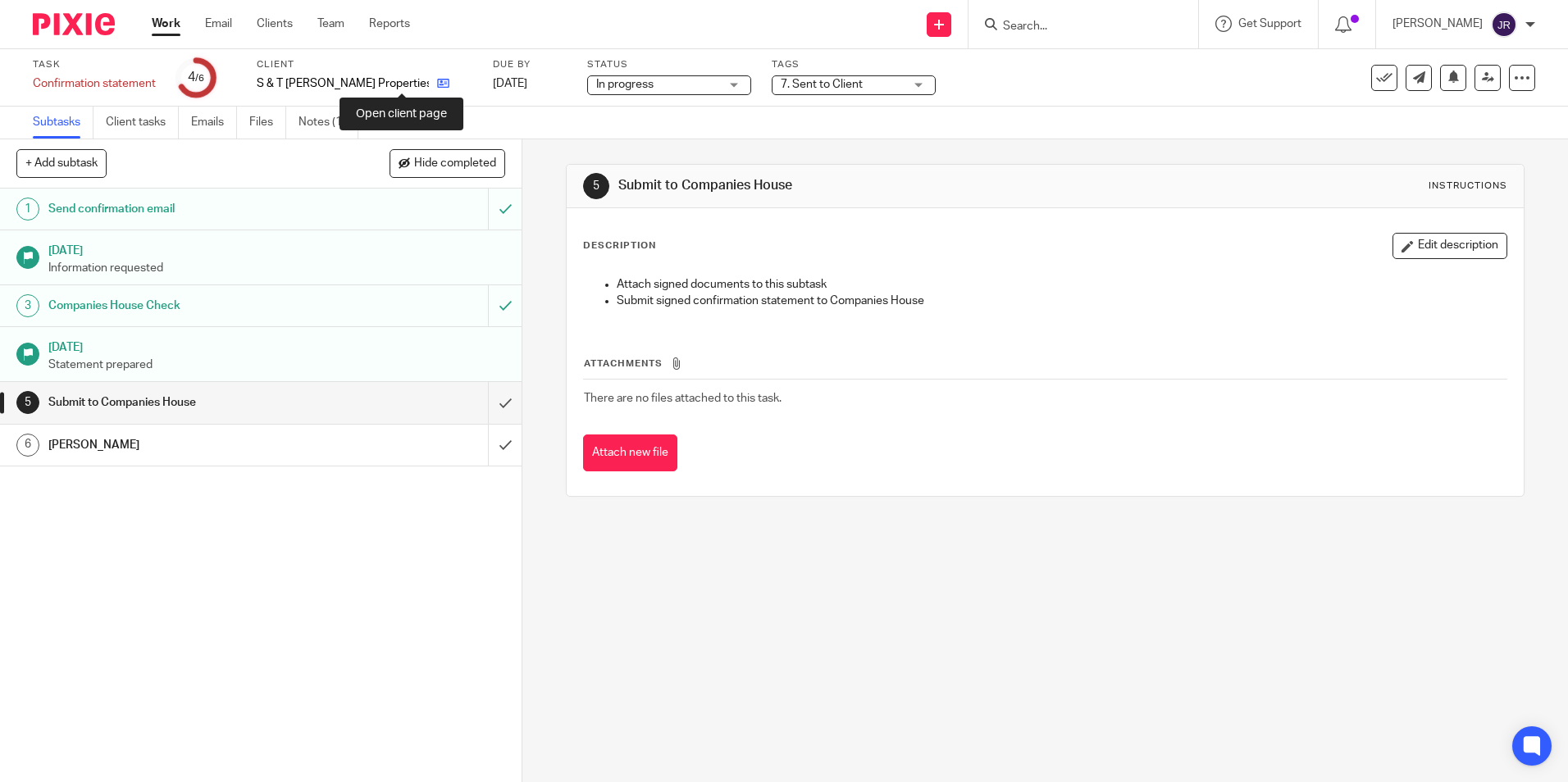
click at [437, 84] on icon at bounding box center [443, 82] width 12 height 12
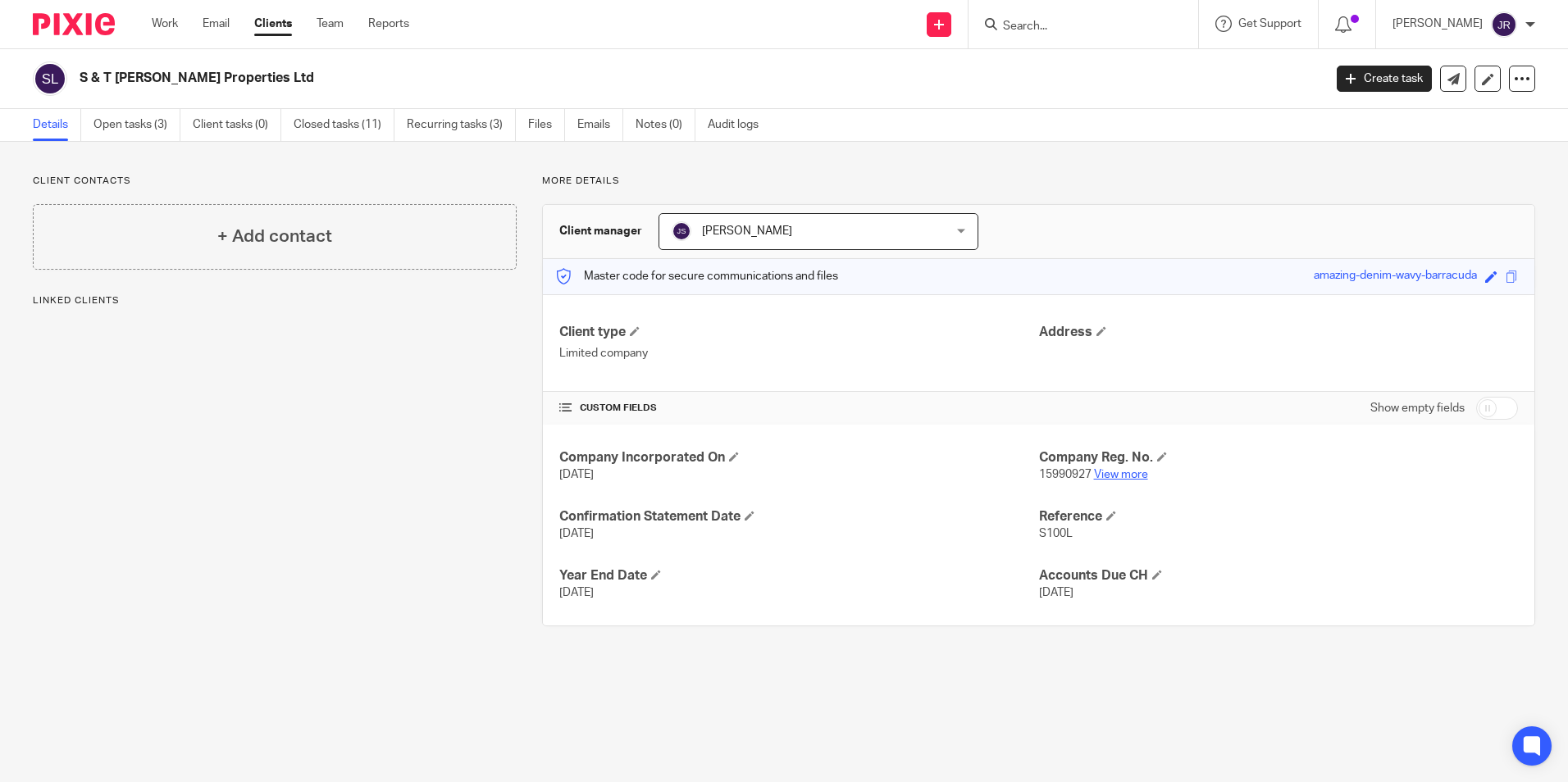
click at [1126, 471] on link "View more" at bounding box center [1121, 474] width 54 height 11
click at [168, 22] on link "Work" at bounding box center [165, 24] width 26 height 17
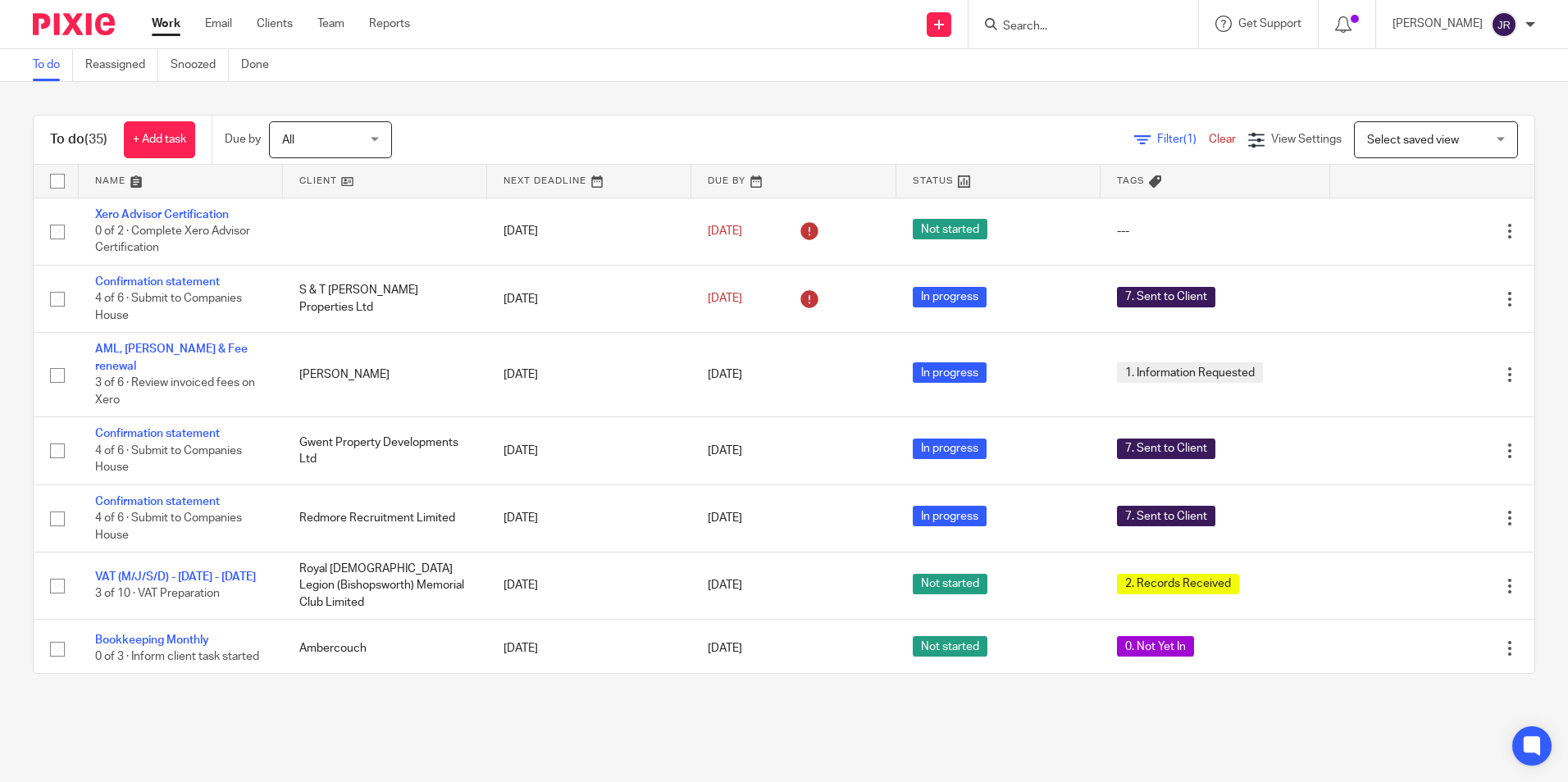
click at [113, 182] on link at bounding box center [181, 181] width 204 height 32
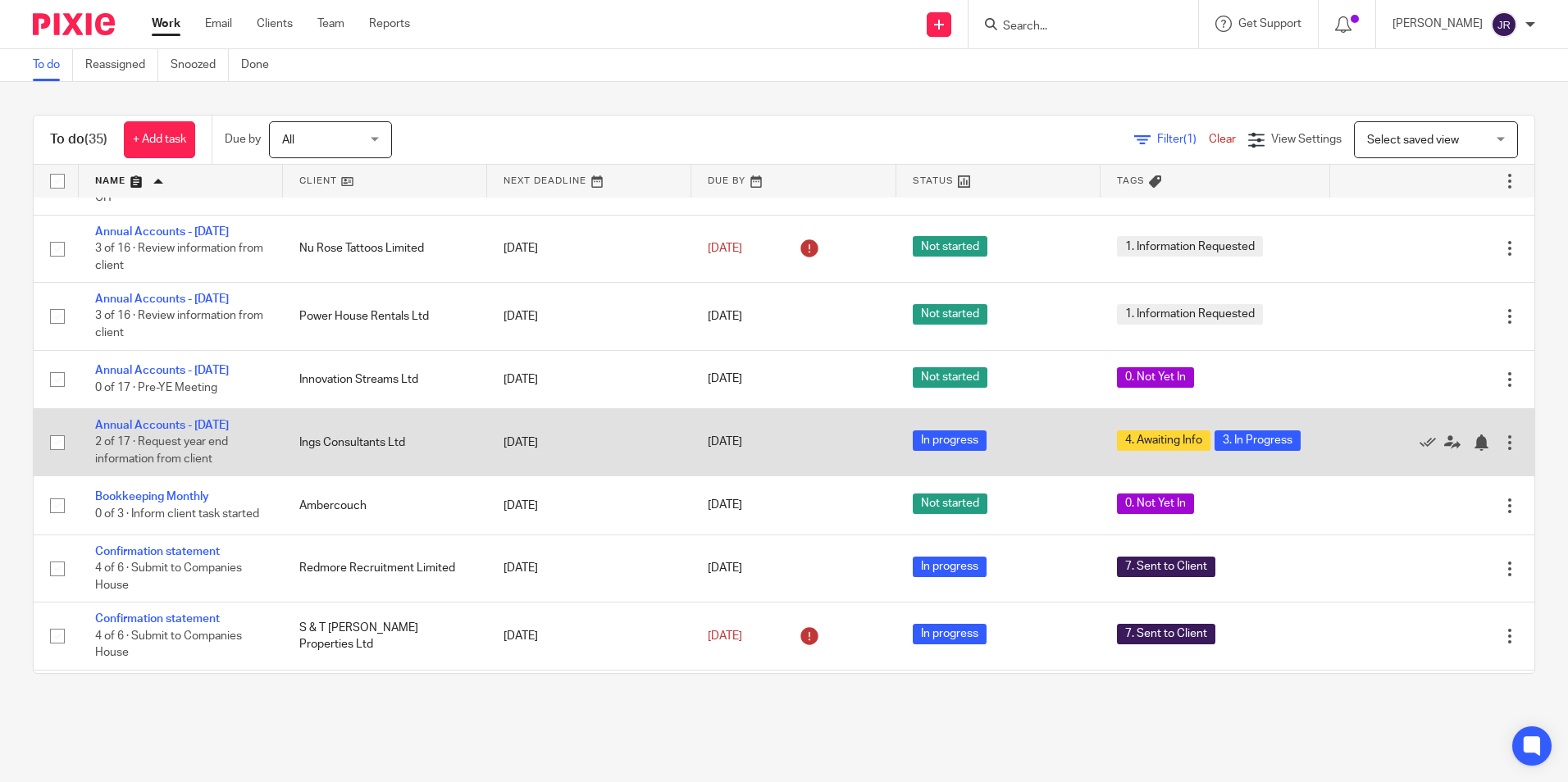
scroll to position [574, 0]
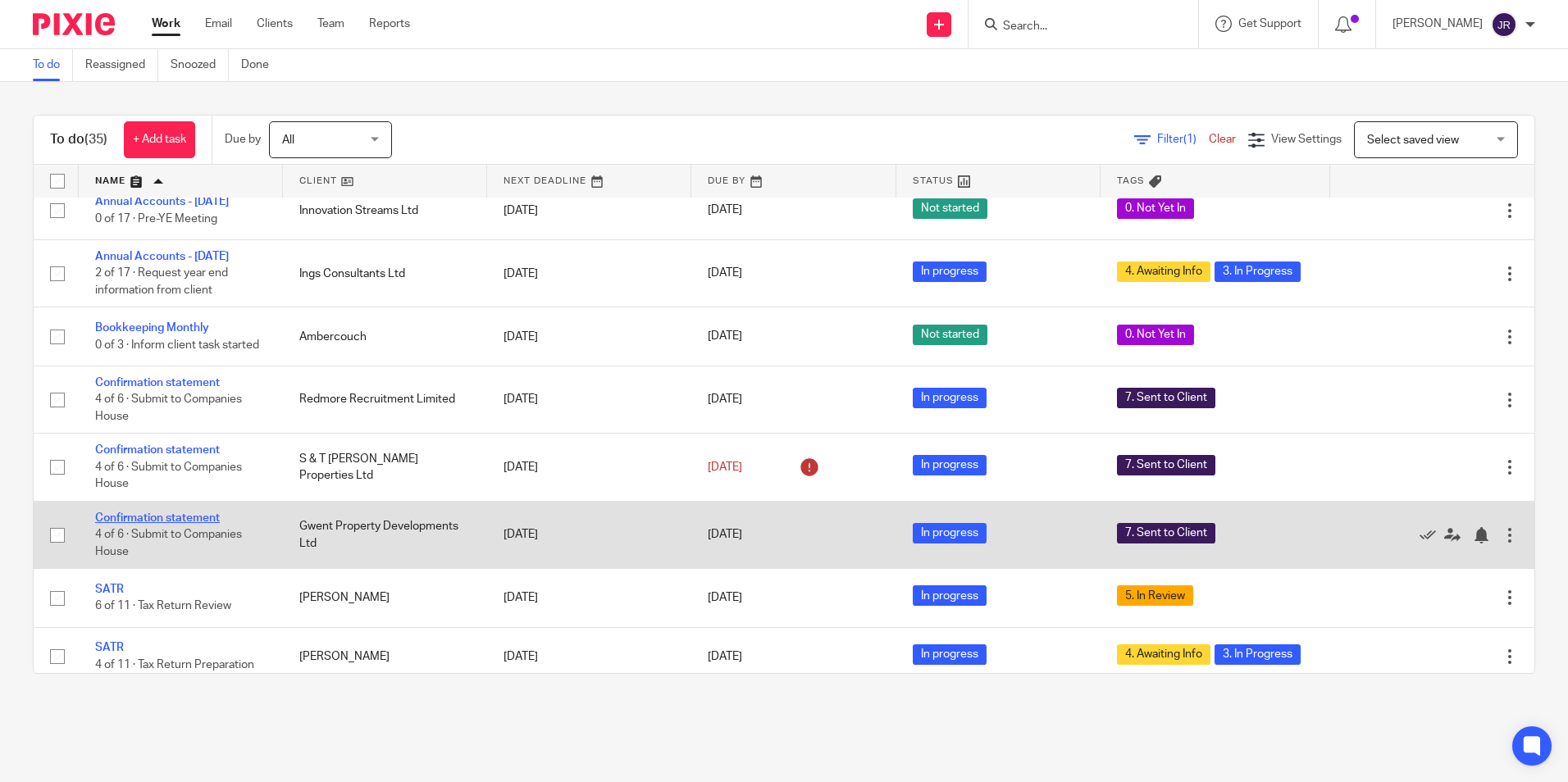
click at [193, 524] on link "Confirmation statement" at bounding box center [158, 518] width 125 height 11
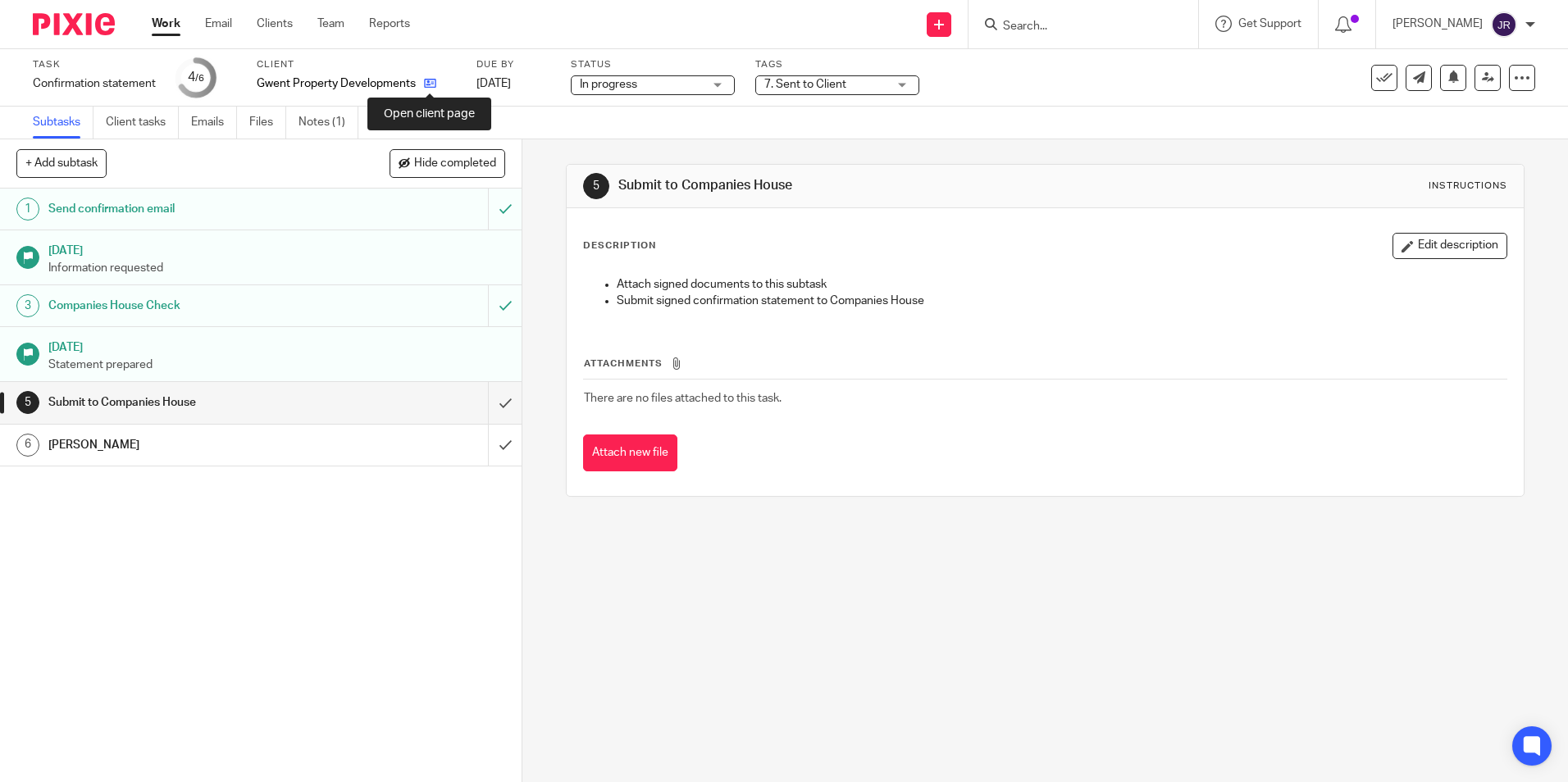
click at [429, 82] on icon at bounding box center [430, 82] width 12 height 12
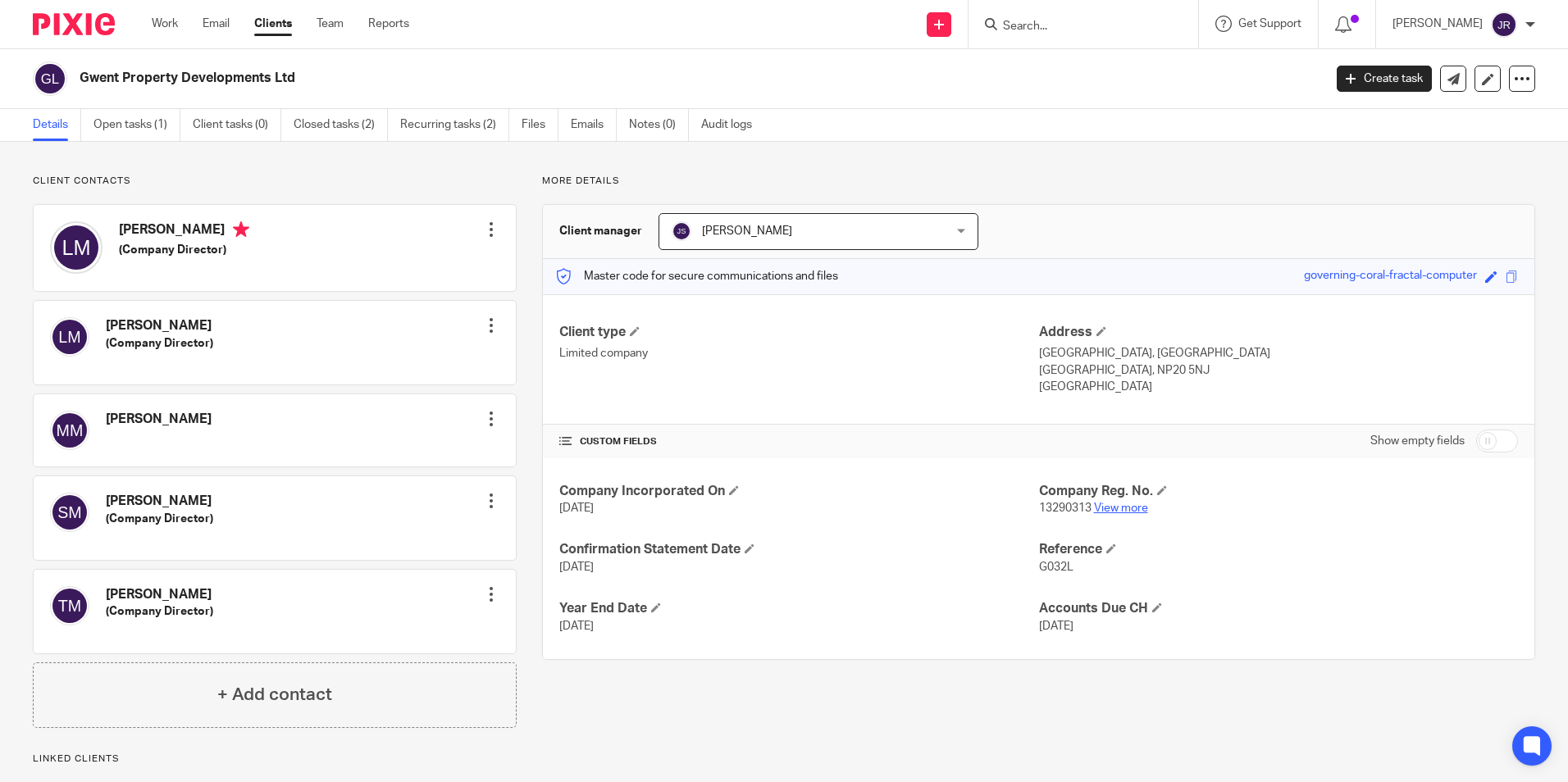
click at [1129, 510] on link "View more" at bounding box center [1121, 509] width 54 height 11
click at [159, 22] on link "Work" at bounding box center [165, 24] width 26 height 17
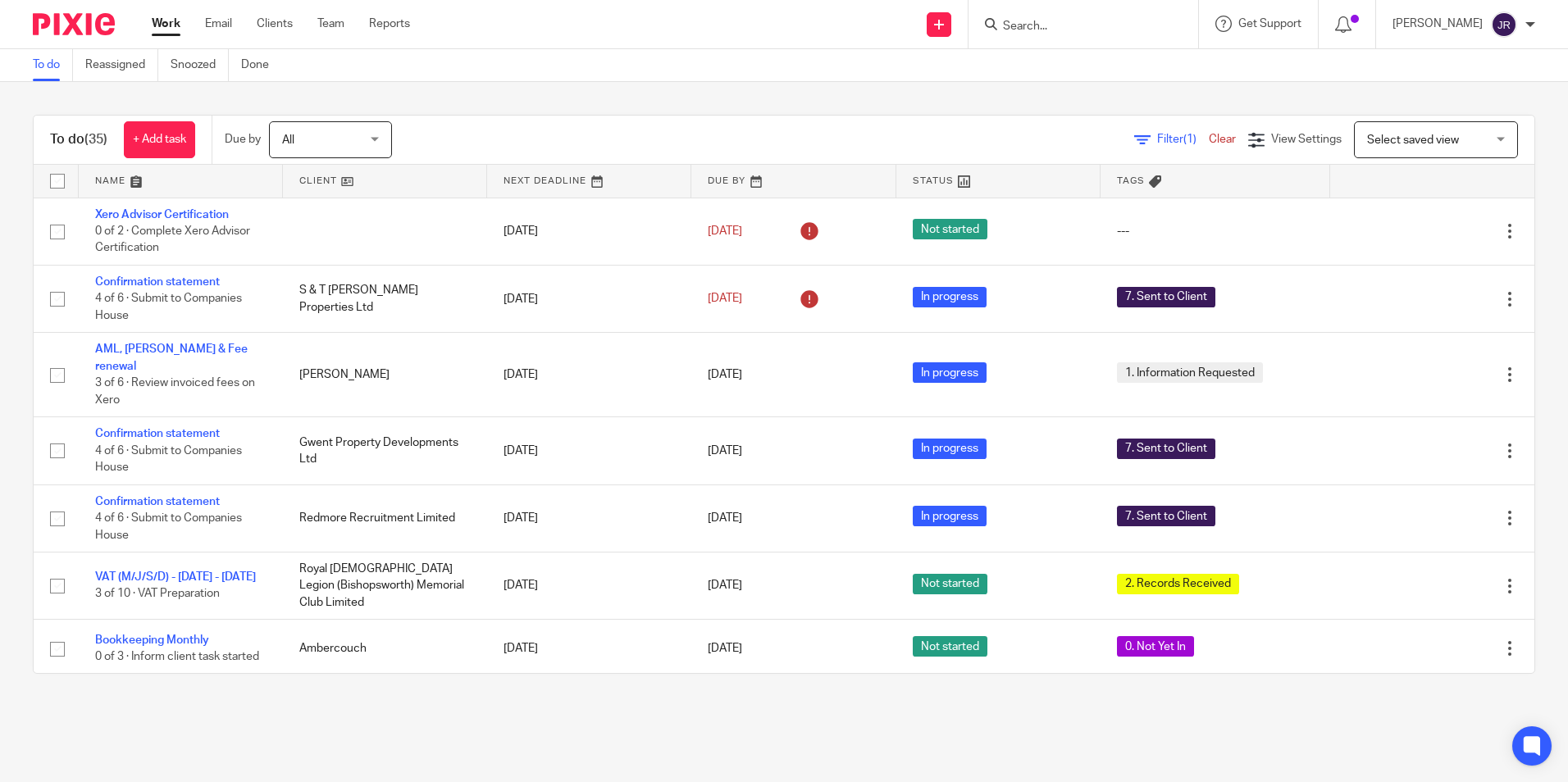
click at [111, 173] on link at bounding box center [181, 181] width 204 height 32
